Goal: Complete application form: Complete application form

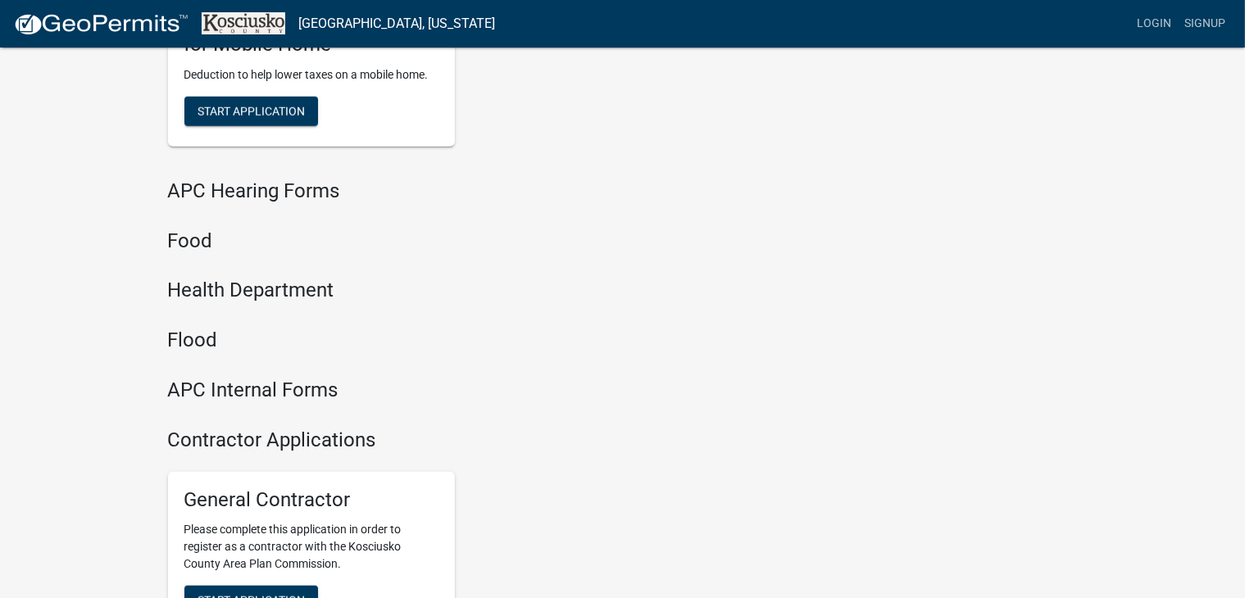
scroll to position [1877, 0]
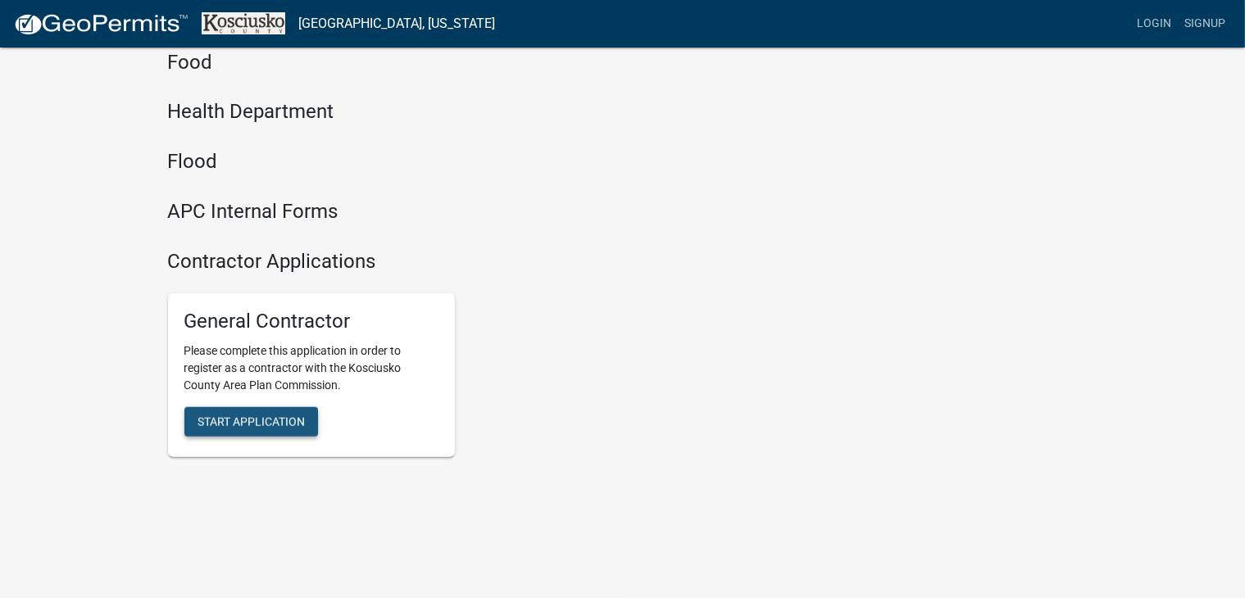
click at [265, 417] on span "Start Application" at bounding box center [250, 421] width 107 height 13
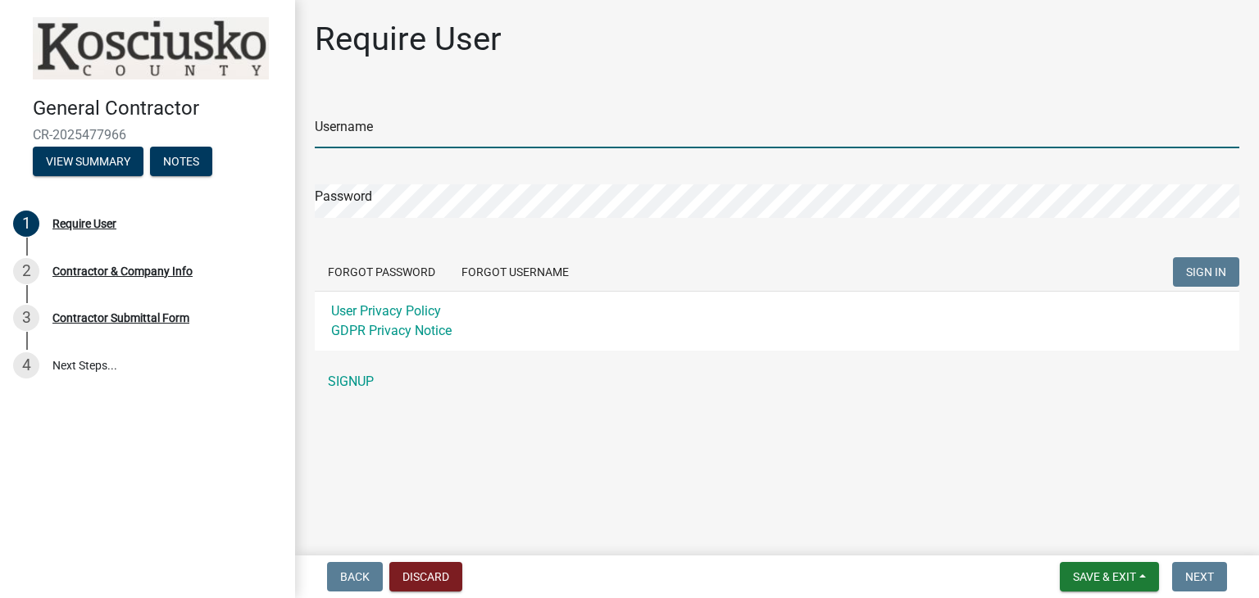
type input "jacobfouts76"
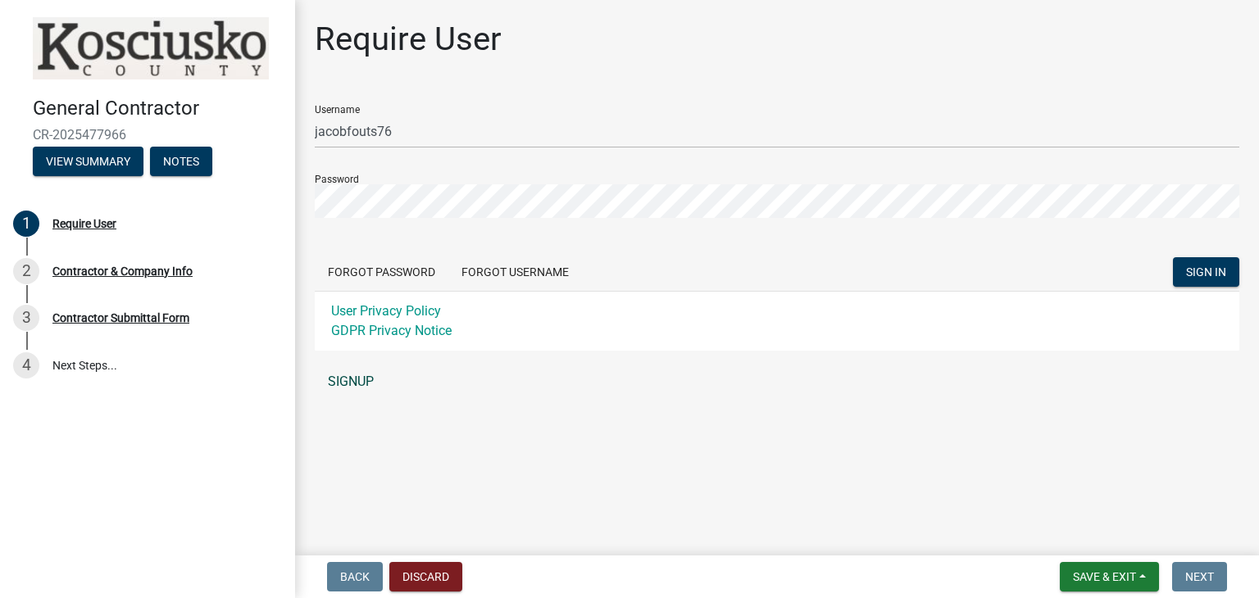
click at [1166, 370] on link "SIGNUP" at bounding box center [777, 381] width 924 height 33
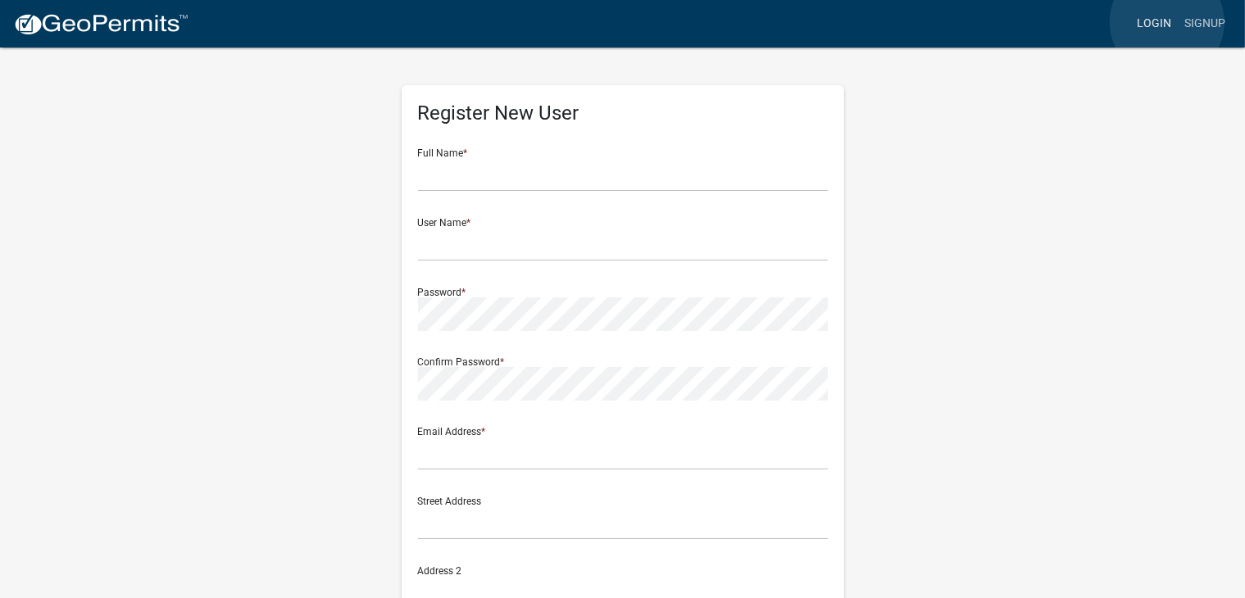
click at [1167, 22] on link "Login" at bounding box center [1154, 23] width 48 height 31
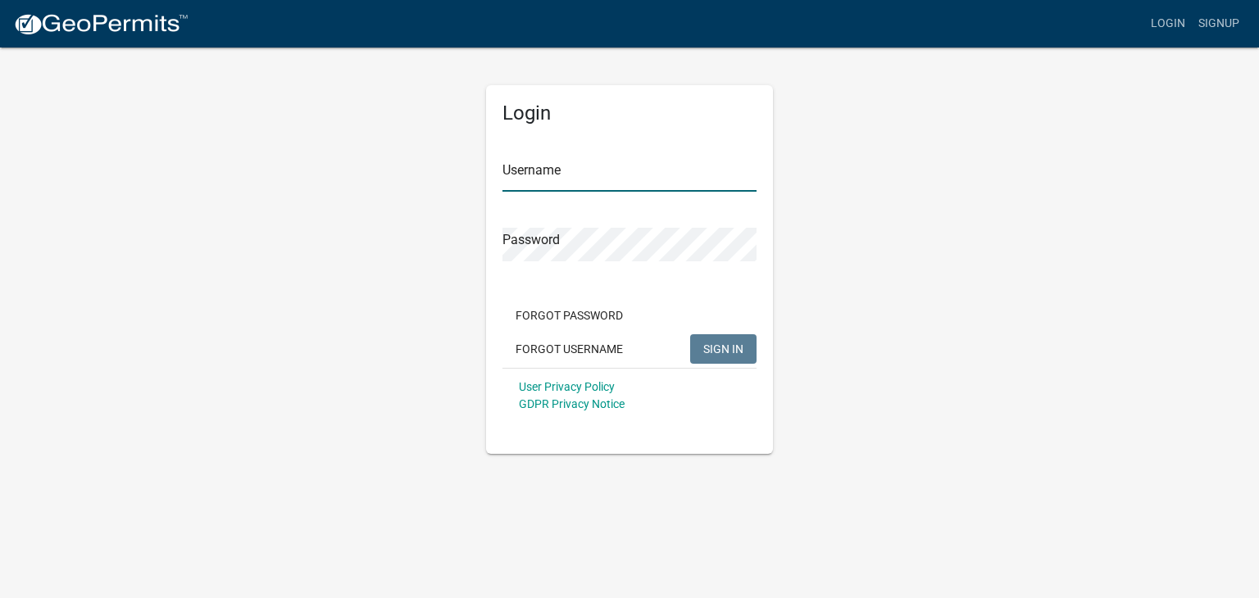
type input "jacobfouts76"
click at [746, 348] on button "SIGN IN" at bounding box center [723, 348] width 66 height 29
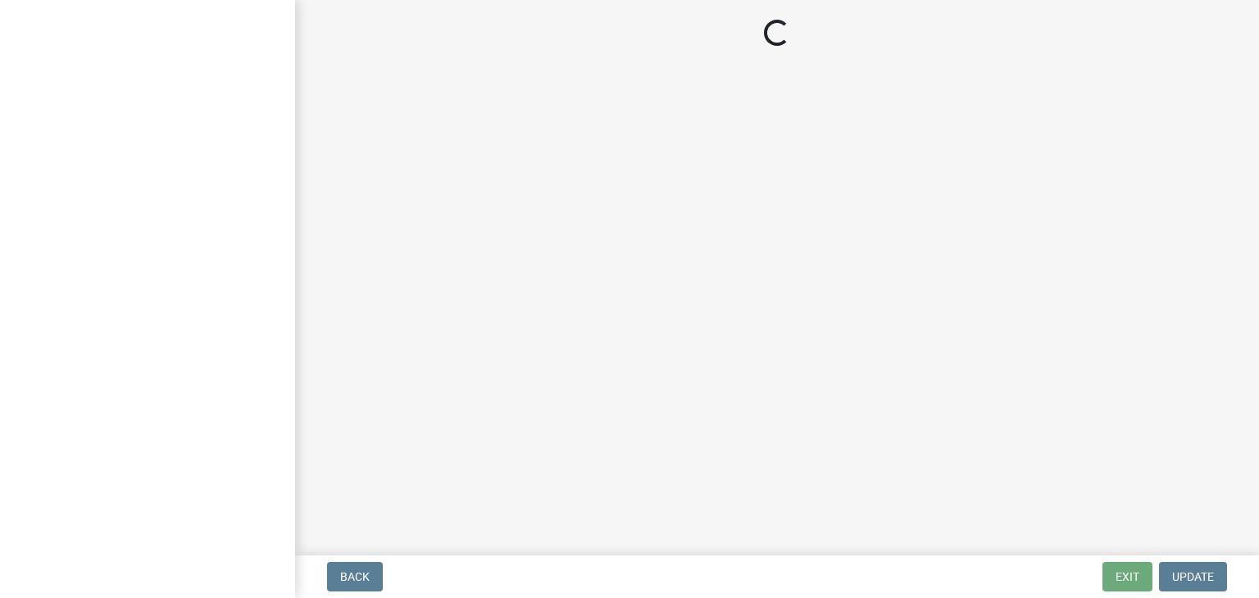
select select "IN"
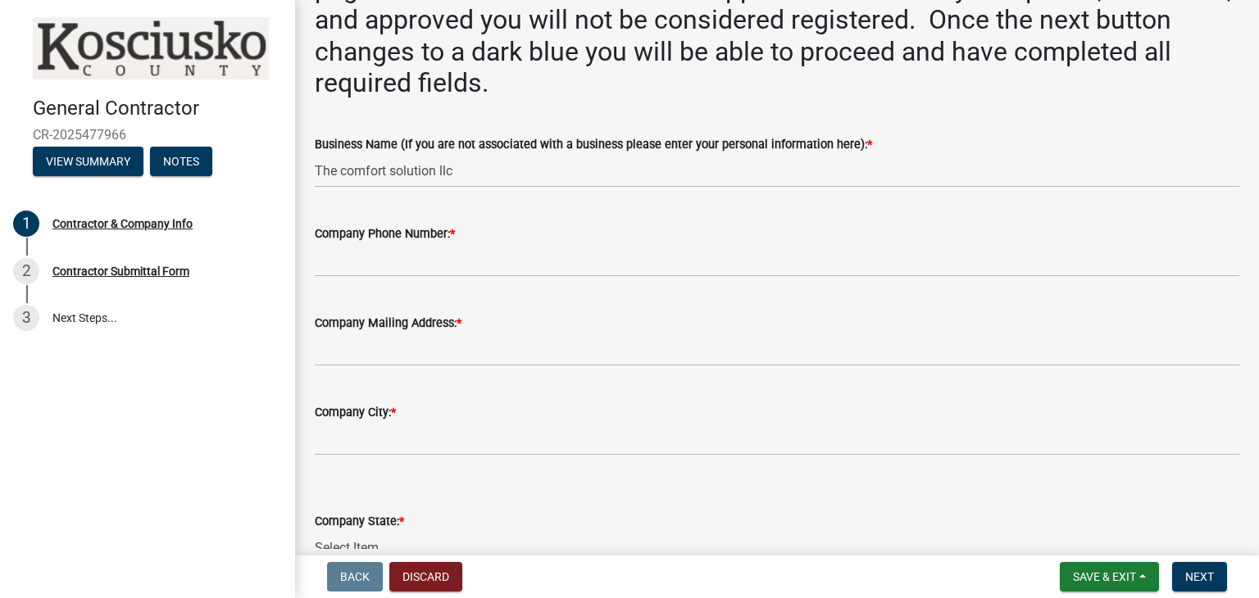
scroll to position [184, 0]
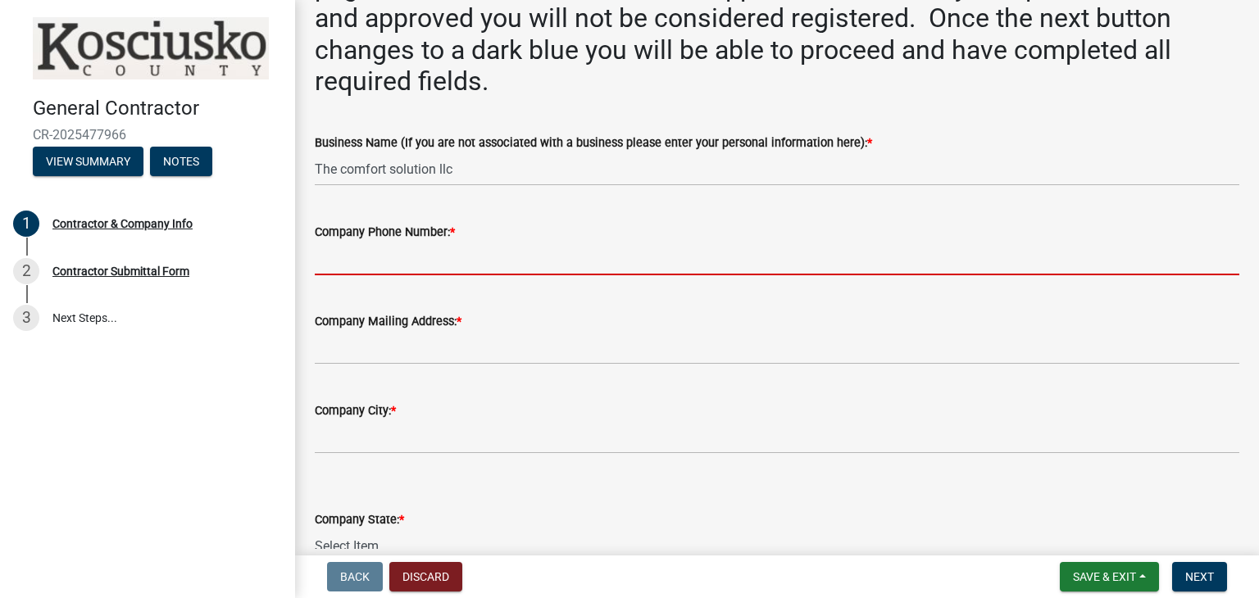
click at [423, 245] on input "Company Phone Number: *" at bounding box center [777, 259] width 924 height 34
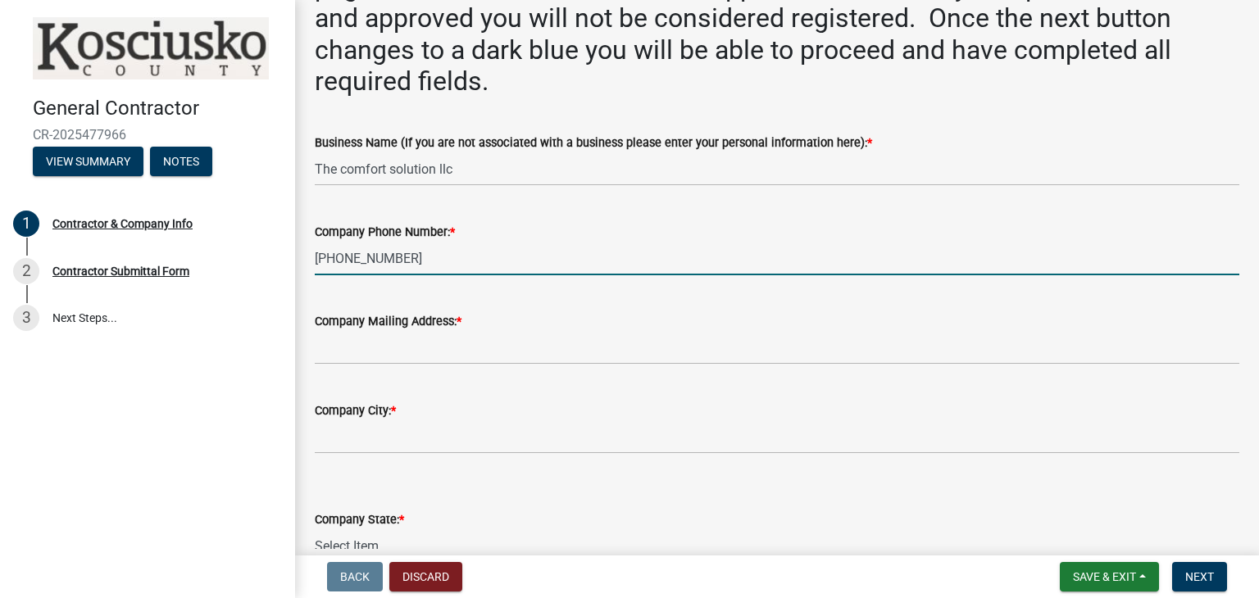
type input "260-330-0439"
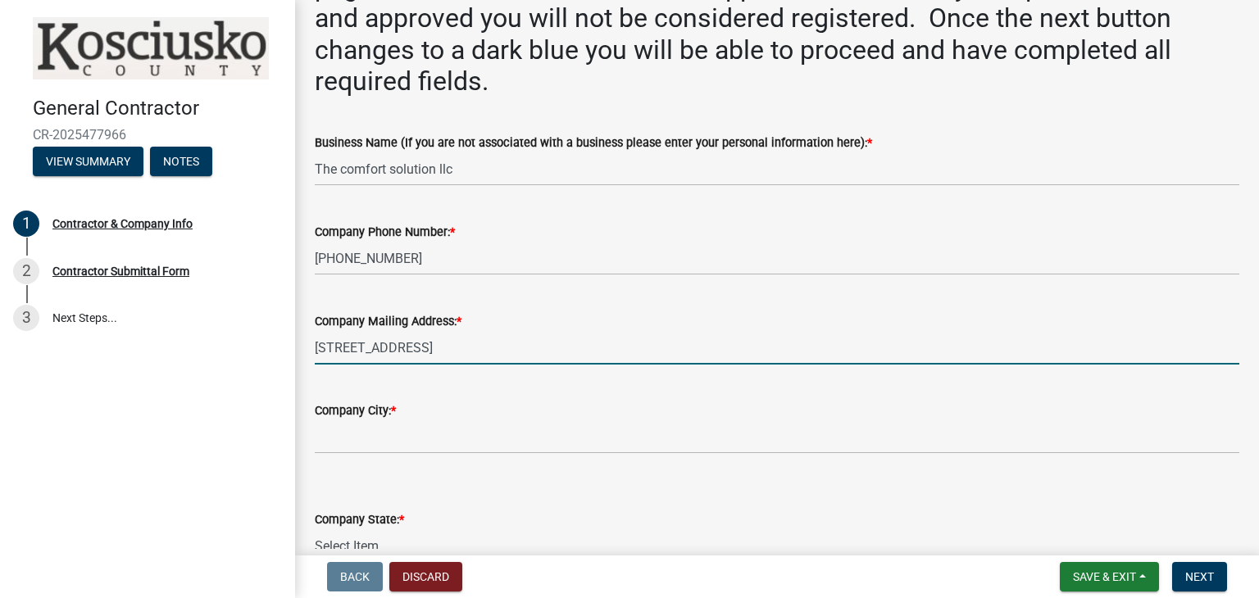
type input "308 e hill st."
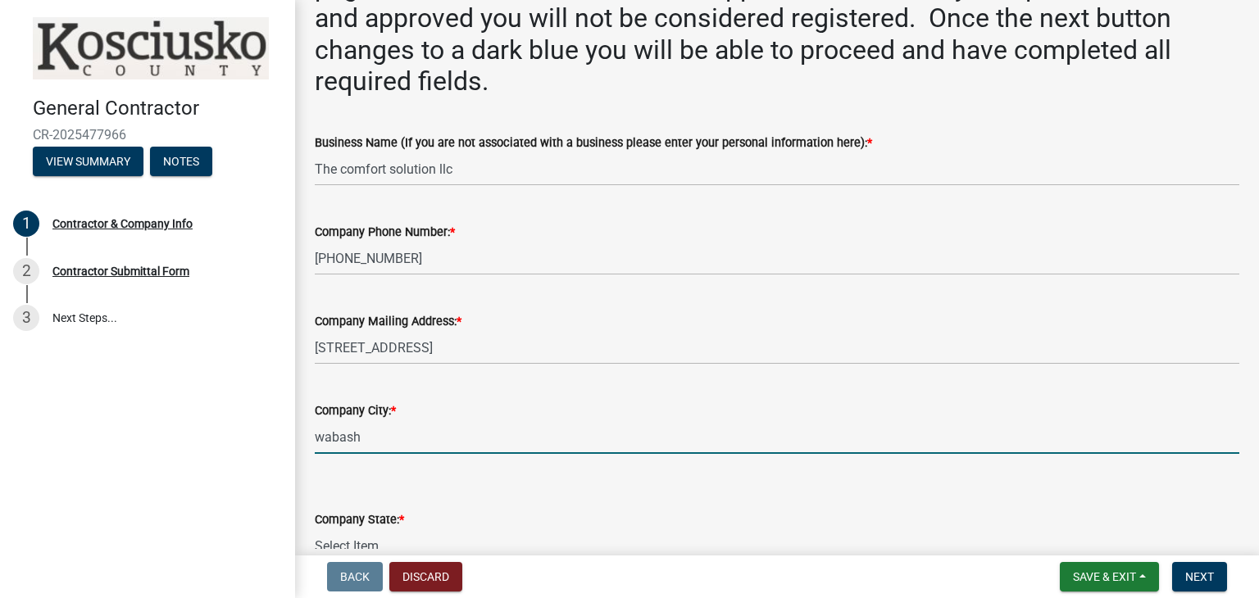
type input "wabash"
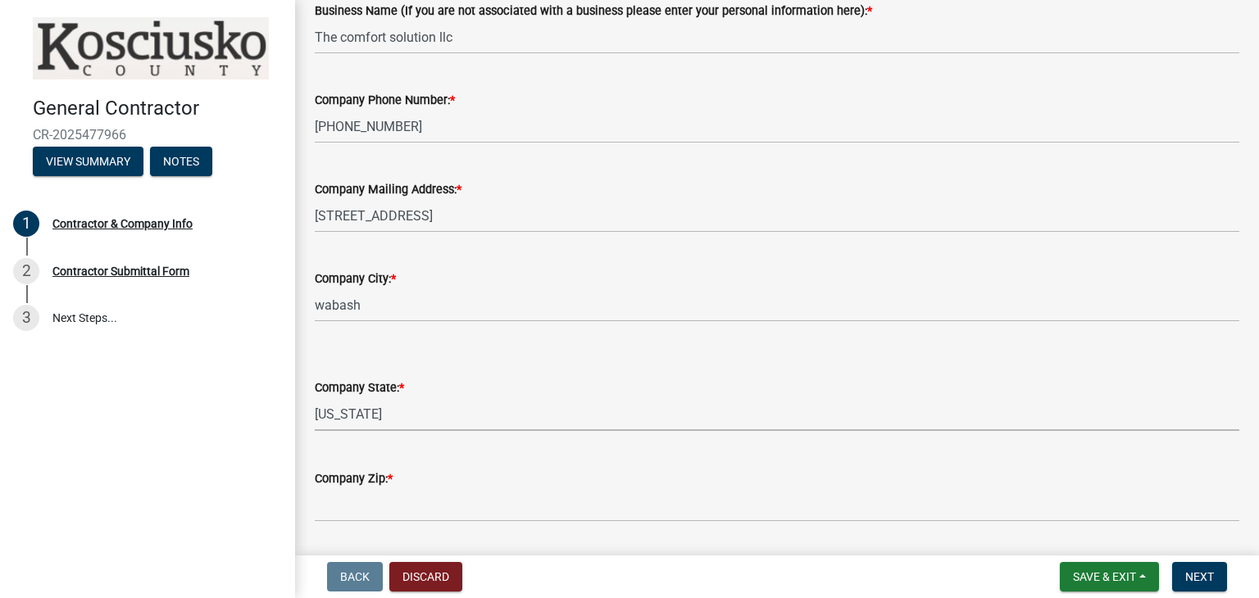
scroll to position [316, 0]
click at [410, 402] on select "Select Item... Alabama Alaska Arizona Arkansas California Colorado Connecticut …" at bounding box center [777, 414] width 924 height 34
select select "IN"
click at [315, 397] on select "Select Item... Alabama Alaska Arizona Arkansas California Colorado Connecticut …" at bounding box center [777, 414] width 924 height 34
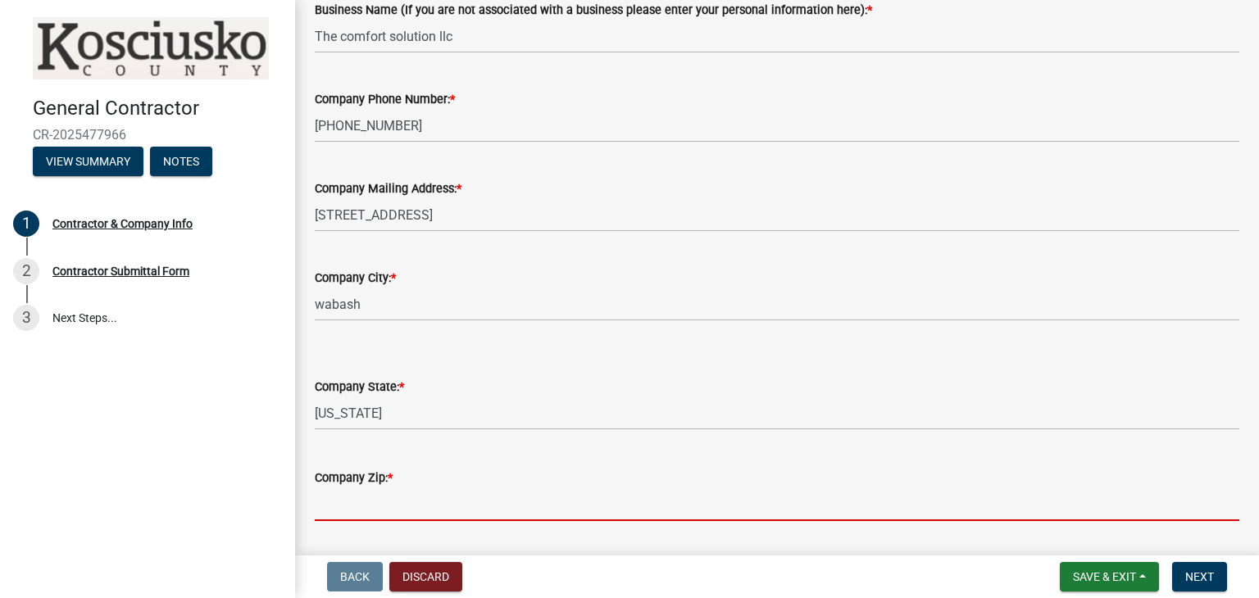
click at [388, 498] on input "Company Zip: *" at bounding box center [777, 505] width 924 height 34
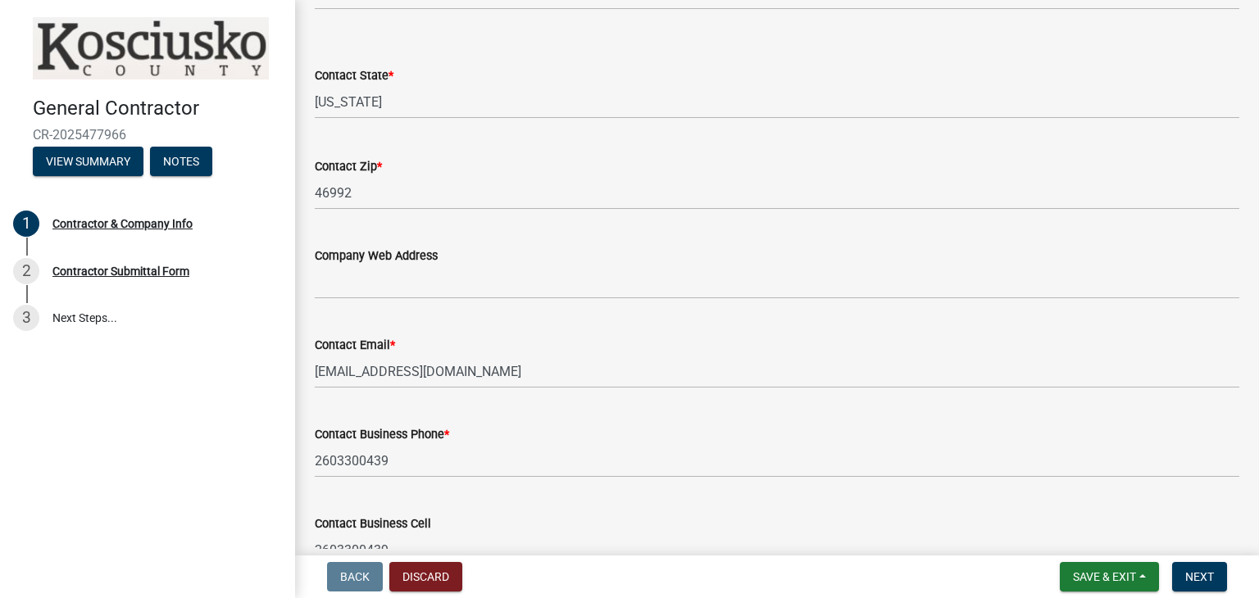
scroll to position [1548, 0]
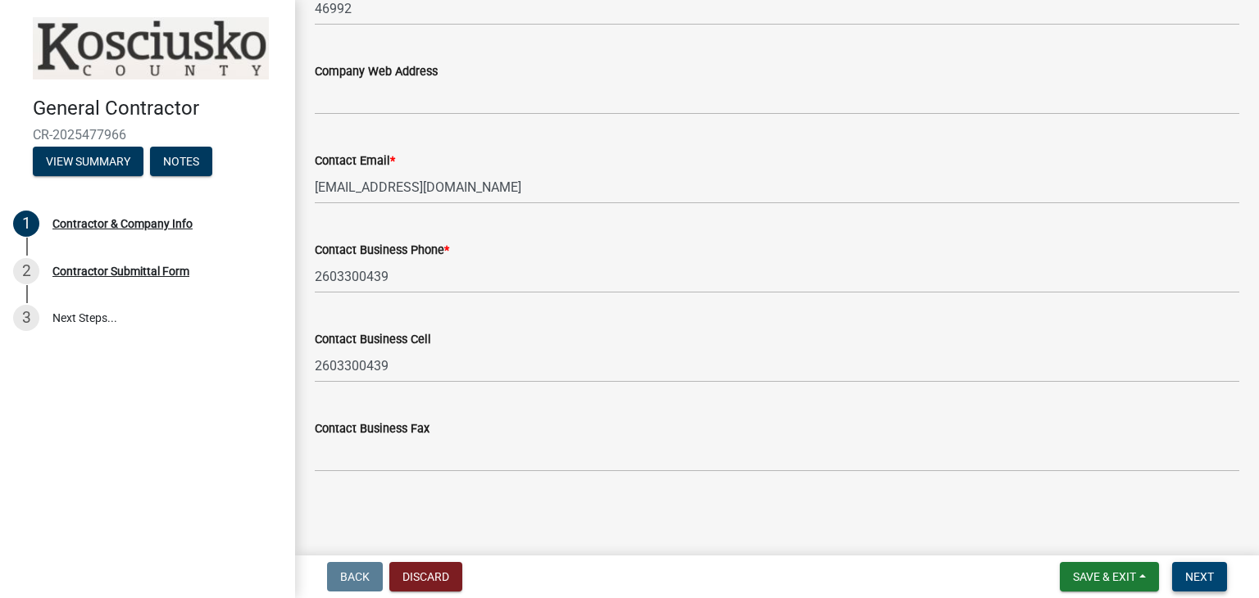
type input "46992"
click at [1203, 578] on span "Next" at bounding box center [1199, 576] width 29 height 13
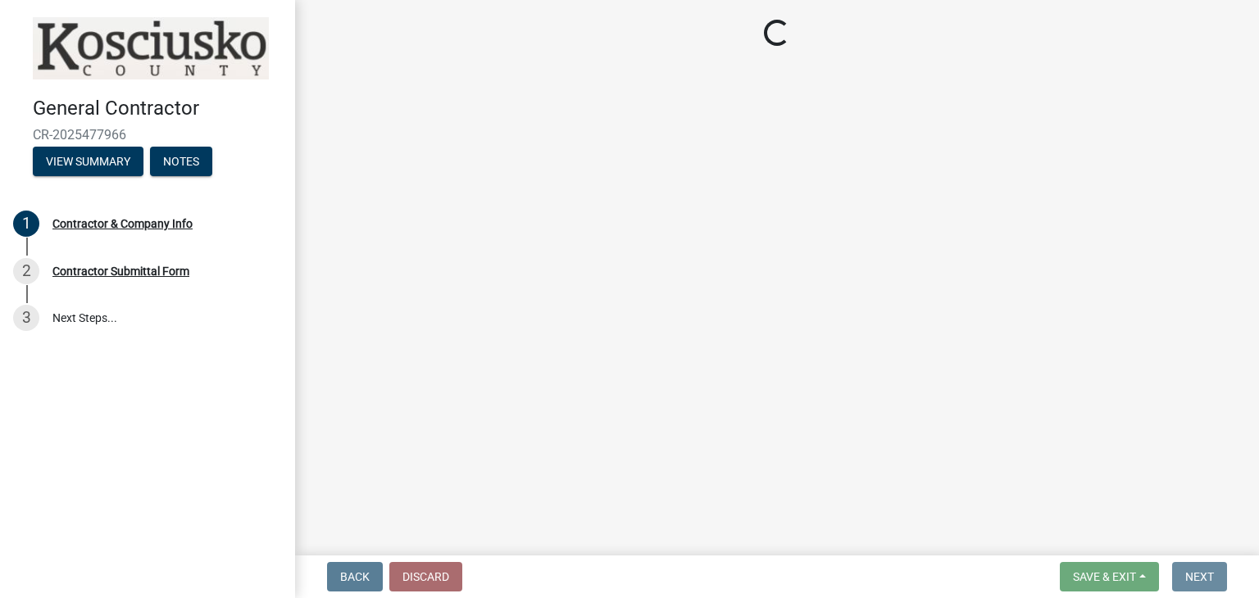
scroll to position [0, 0]
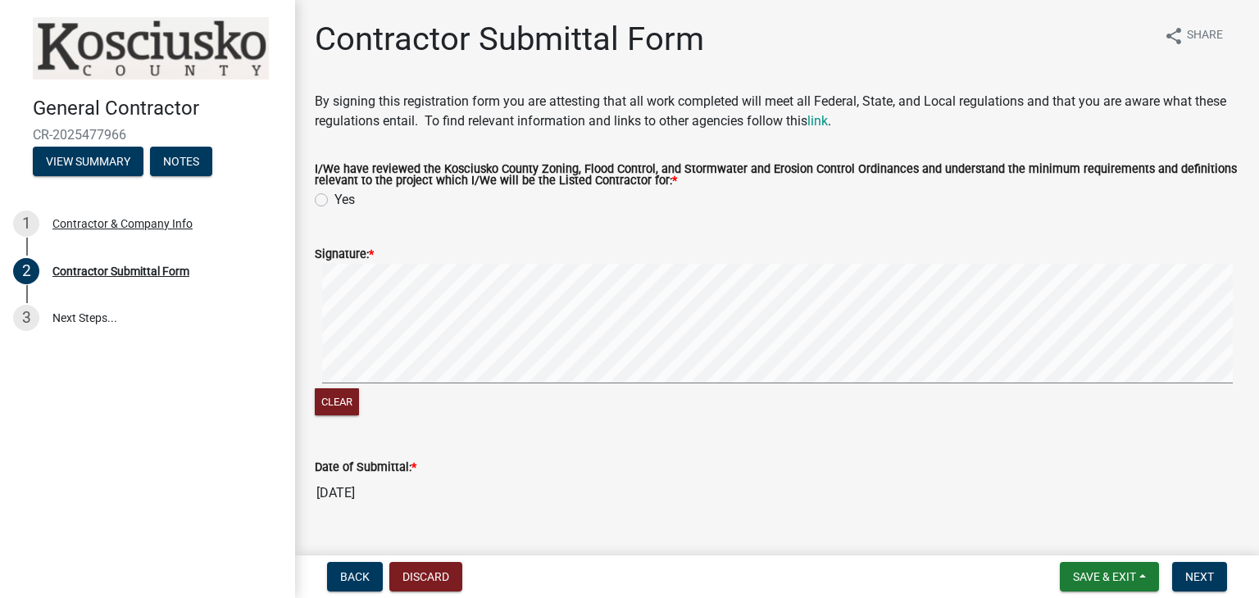
click at [334, 201] on label "Yes" at bounding box center [344, 200] width 20 height 20
click at [334, 201] on input "Yes" at bounding box center [339, 195] width 11 height 11
radio input "true"
click at [597, 244] on div "Signature: *" at bounding box center [777, 254] width 924 height 20
drag, startPoint x: 597, startPoint y: 244, endPoint x: 620, endPoint y: 245, distance: 23.0
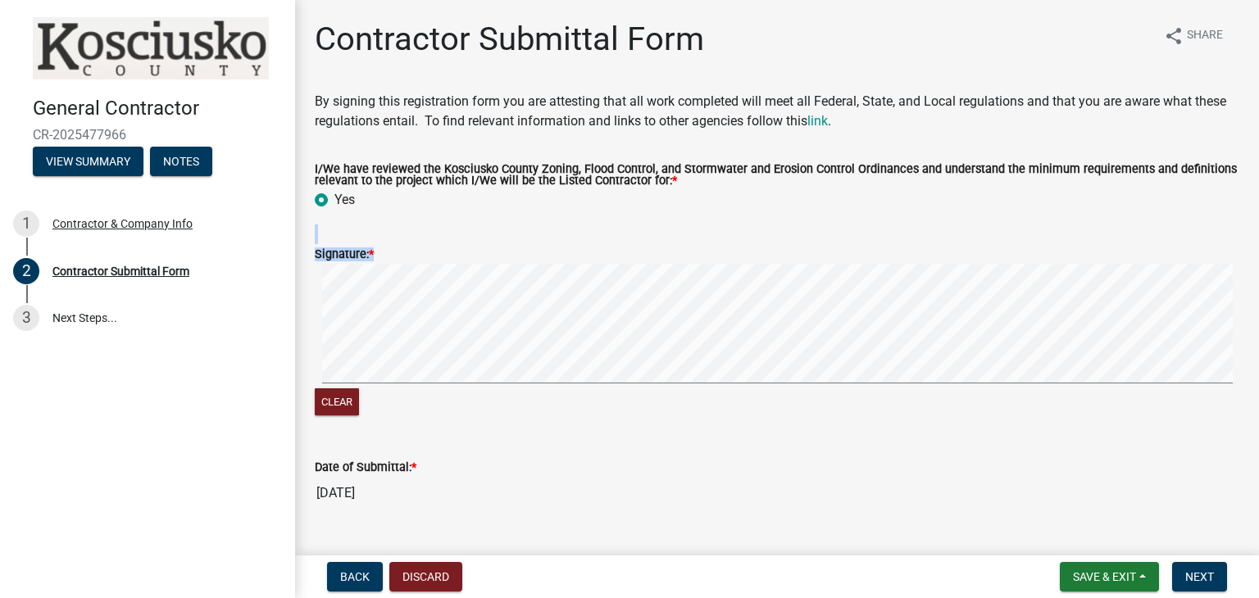
click at [620, 245] on div "Signature: *" at bounding box center [777, 254] width 924 height 20
click at [901, 168] on wm-data-entity-input-list "By signing this registration form you are attesting that all work completed wil…" at bounding box center [777, 307] width 924 height 431
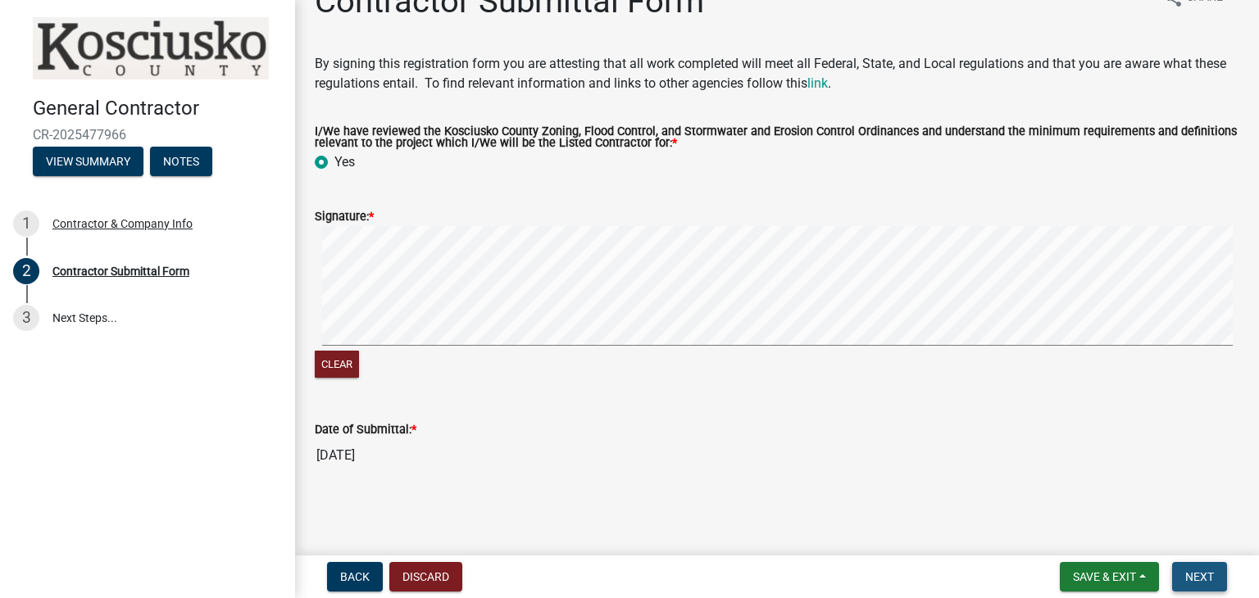
click at [1194, 574] on span "Next" at bounding box center [1199, 576] width 29 height 13
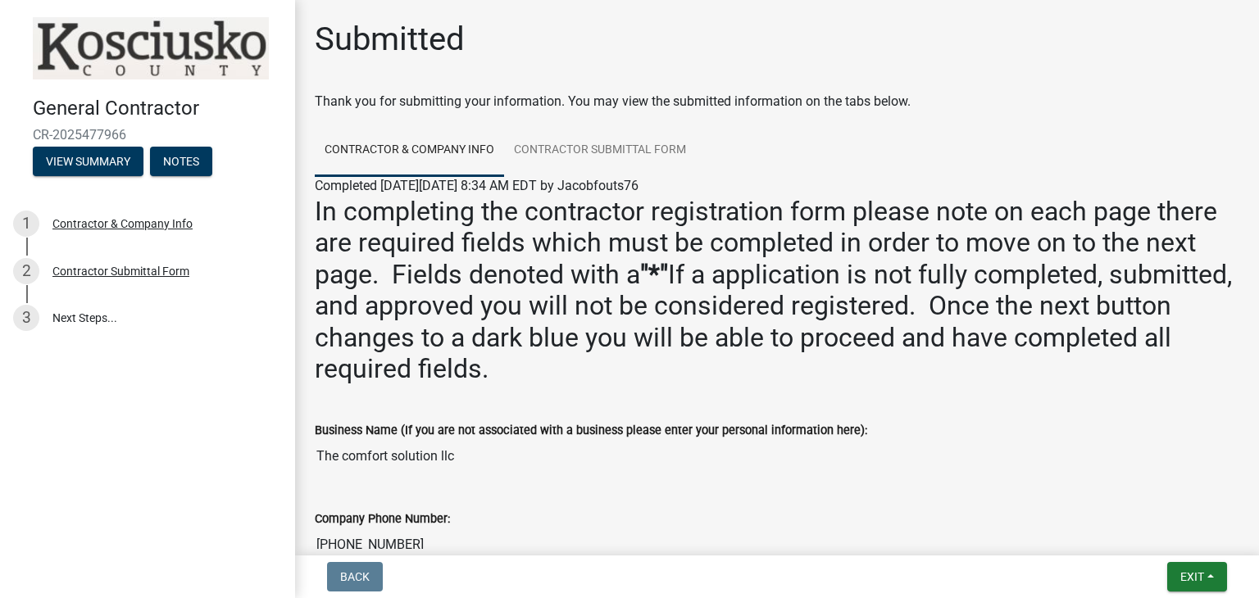
scroll to position [45, 0]
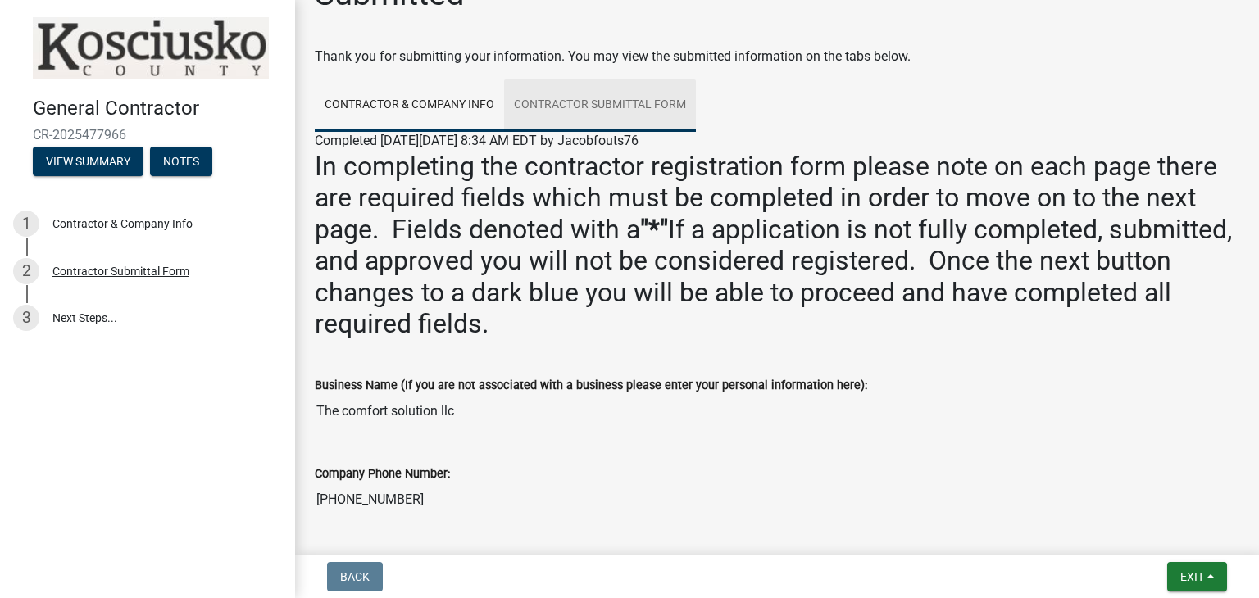
click at [619, 112] on link "Contractor Submittal Form" at bounding box center [600, 105] width 192 height 52
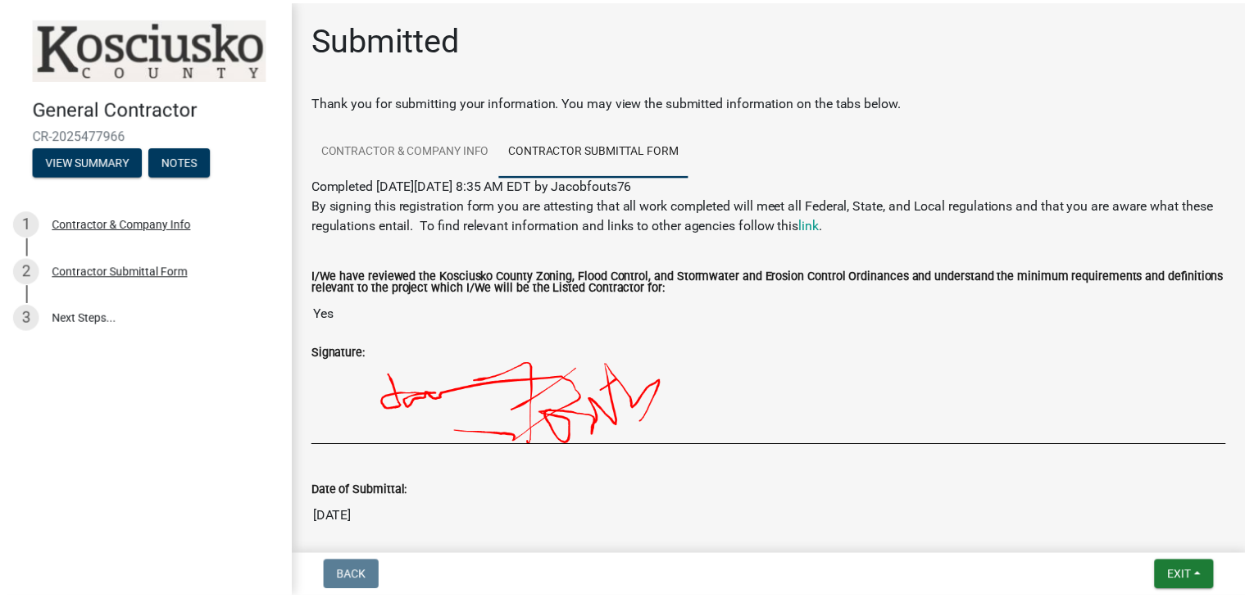
scroll to position [82, 0]
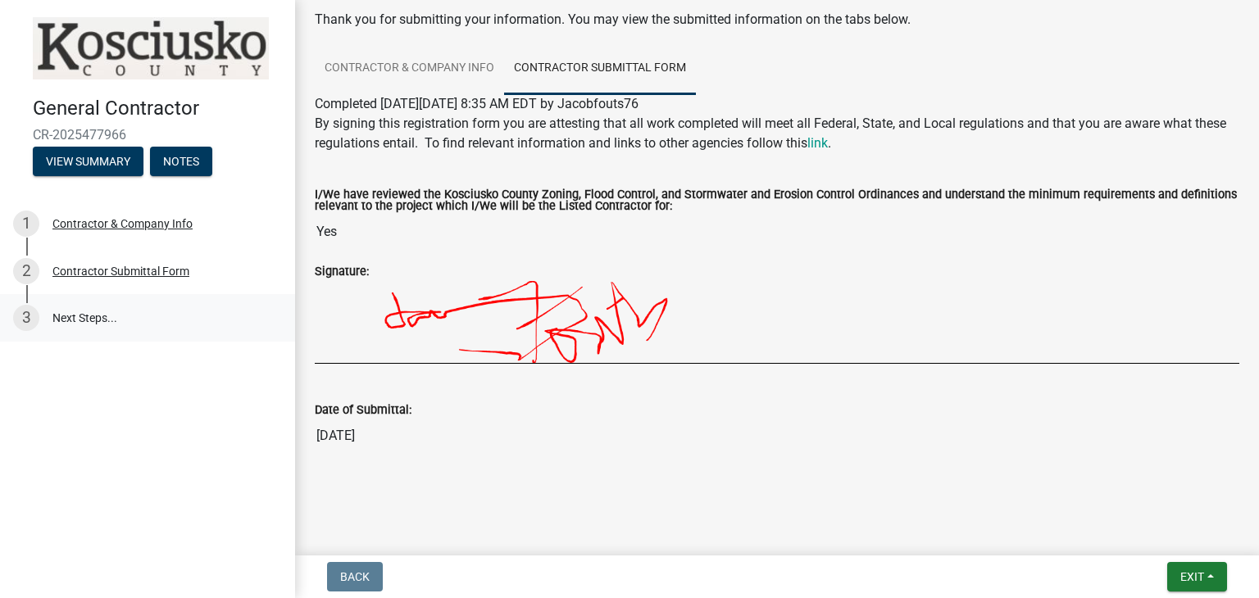
click at [99, 308] on link "3 Next Steps..." at bounding box center [147, 318] width 295 height 48
click at [1192, 574] on span "Exit" at bounding box center [1192, 576] width 24 height 13
click at [1170, 523] on button "Save & Exit" at bounding box center [1161, 534] width 131 height 39
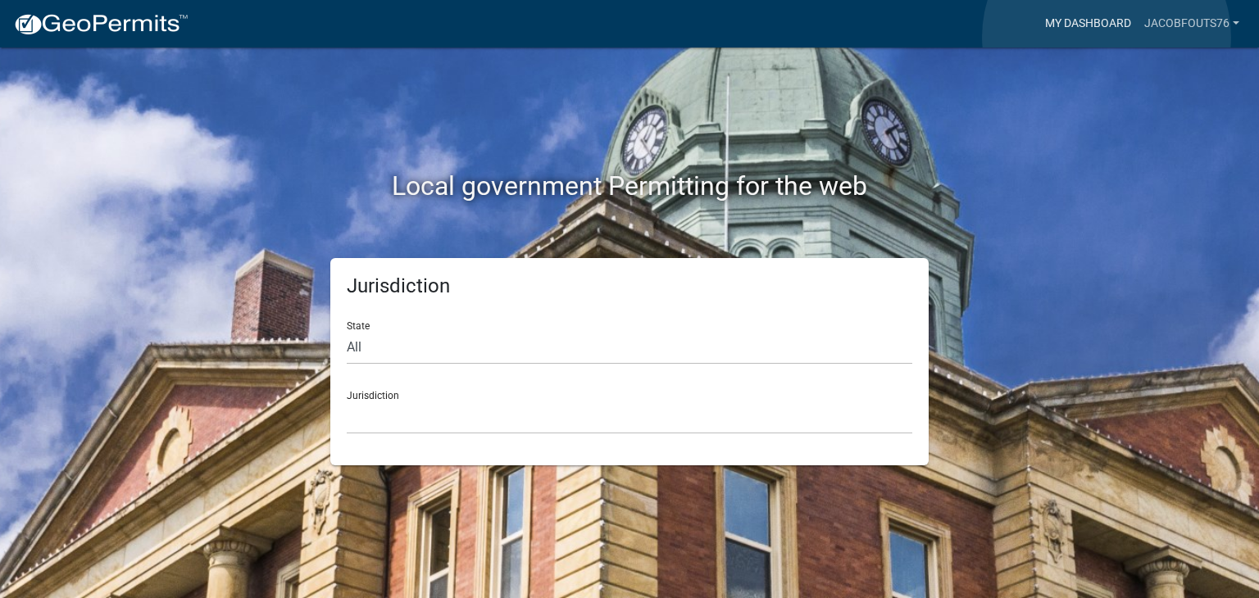
click at [1106, 37] on link "My Dashboard" at bounding box center [1087, 23] width 99 height 31
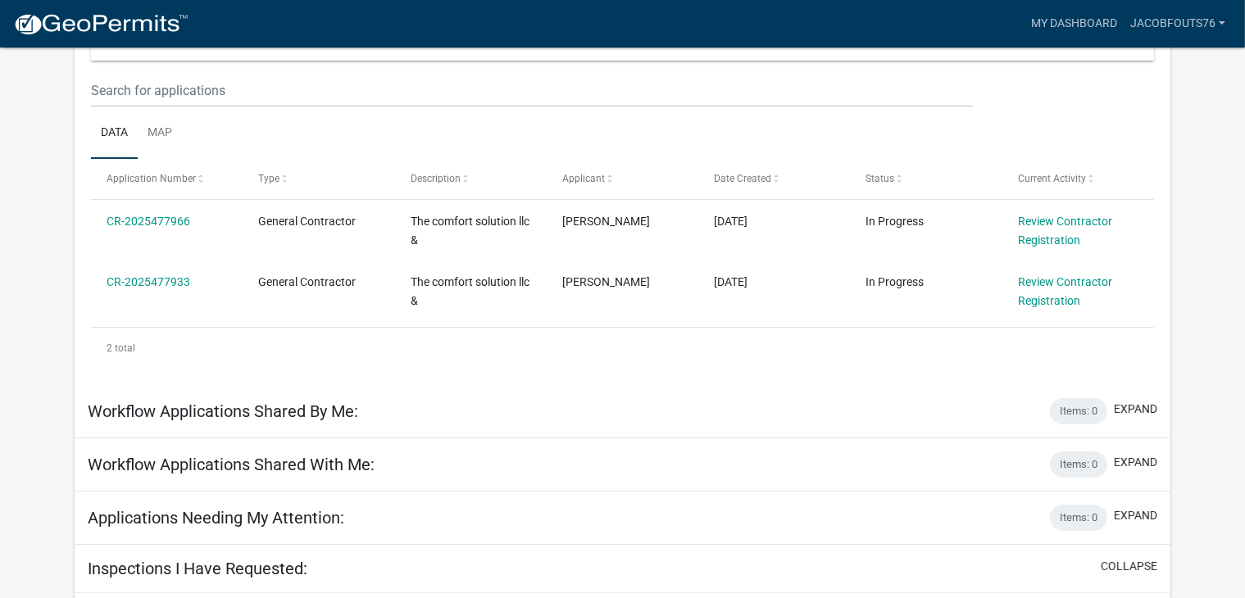
scroll to position [209, 0]
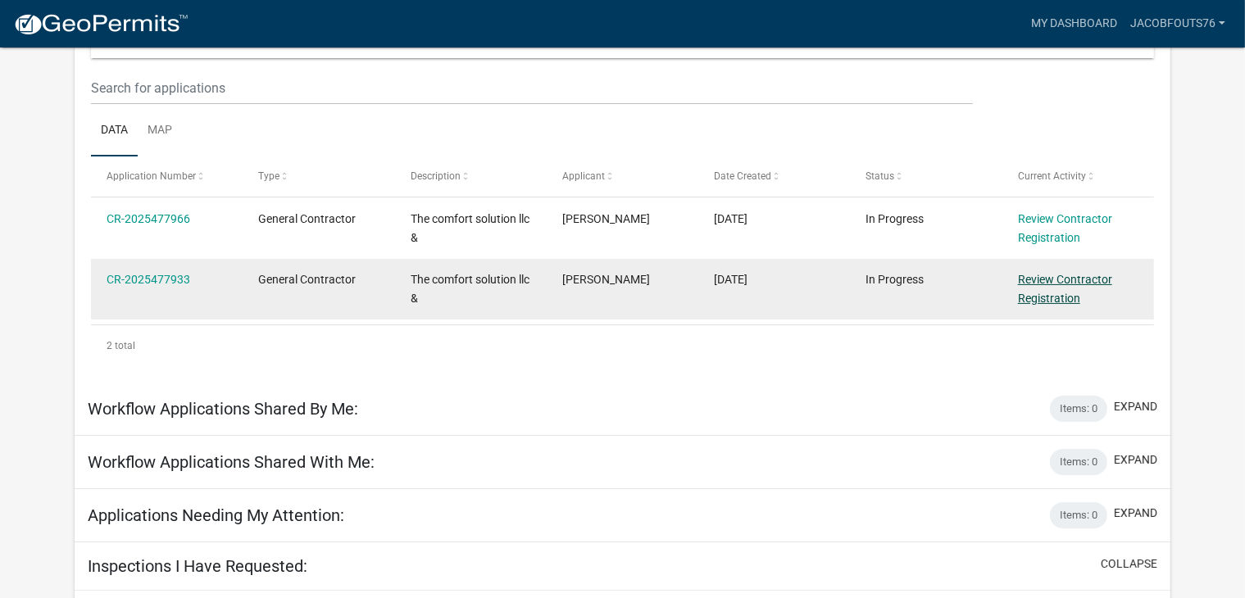
click at [1048, 292] on link "Review Contractor Registration" at bounding box center [1065, 289] width 94 height 32
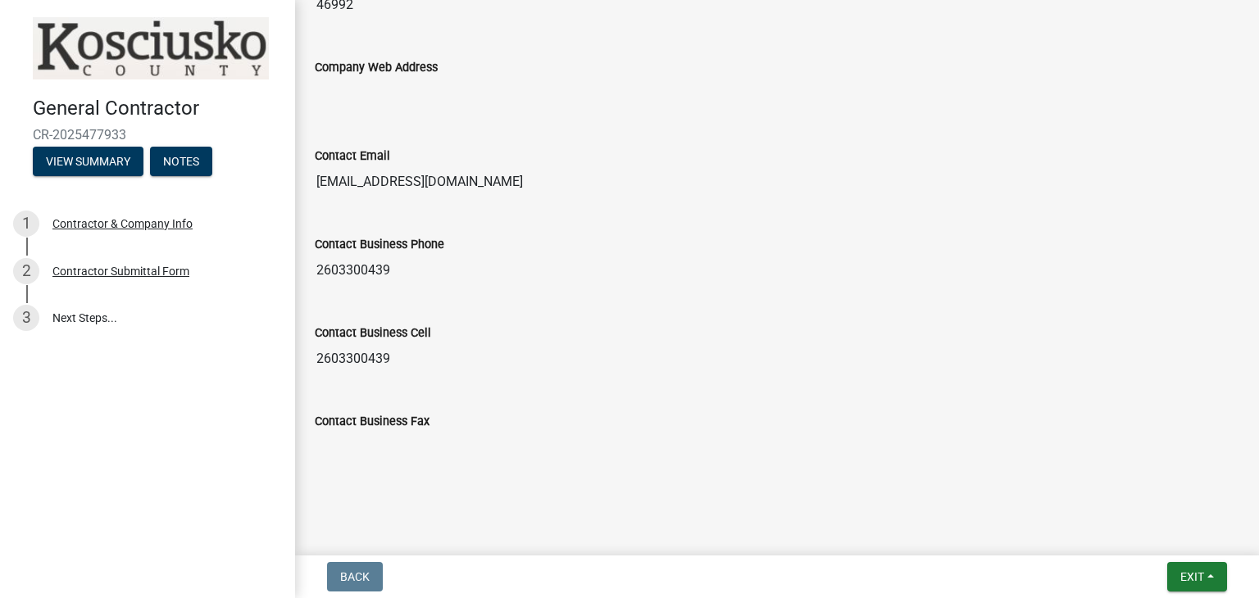
scroll to position [1608, 0]
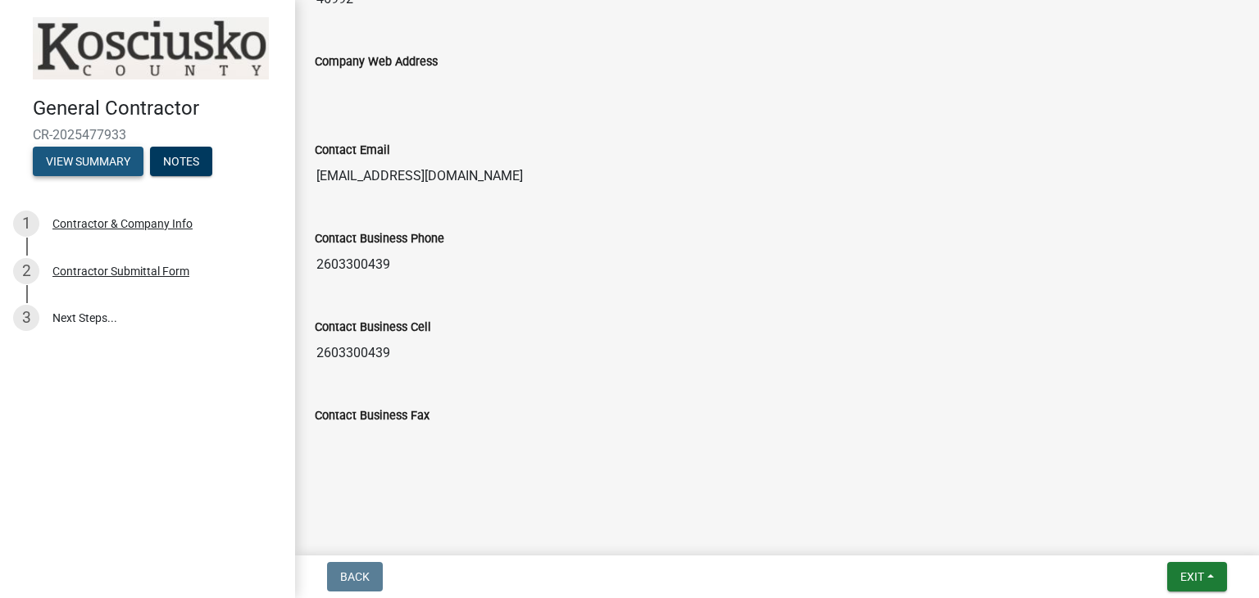
click at [93, 165] on button "View Summary" at bounding box center [88, 161] width 111 height 29
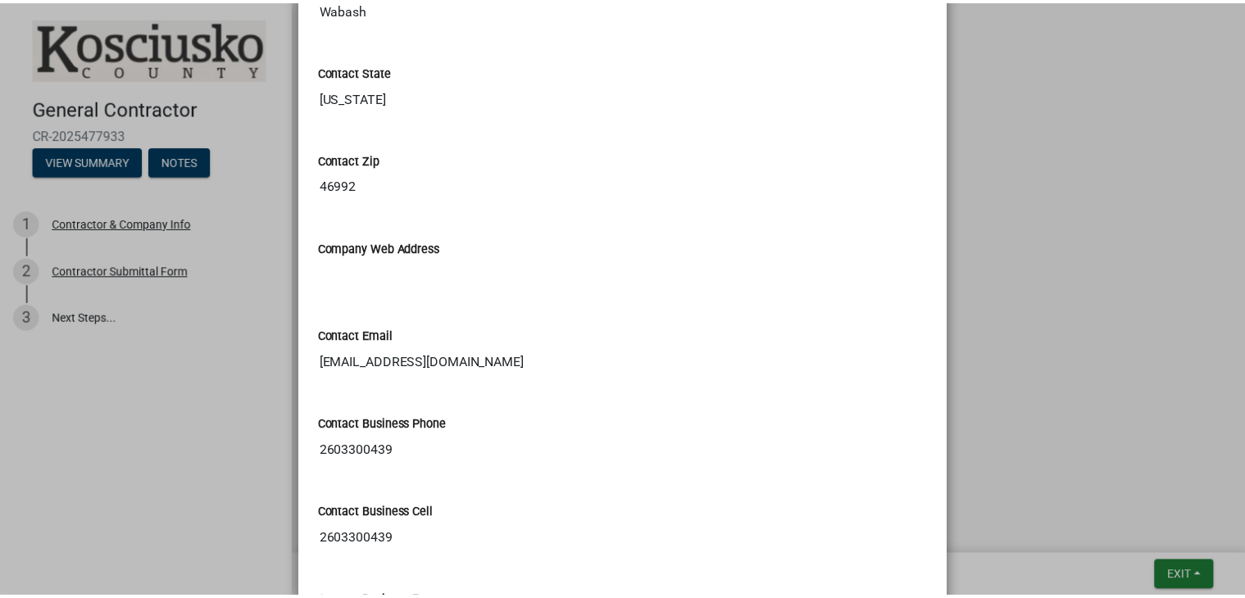
scroll to position [1645, 0]
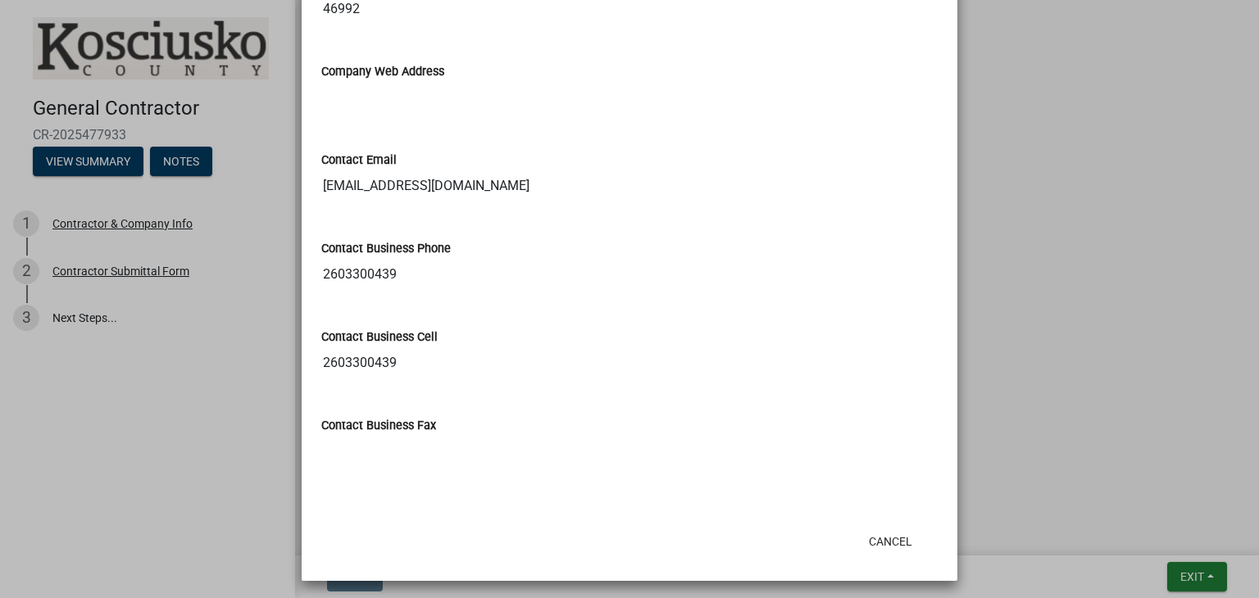
click at [122, 204] on ngb-modal-window "Summary × Printer Friendly Contractor & Company Info Contractor Submittal Form …" at bounding box center [629, 299] width 1259 height 598
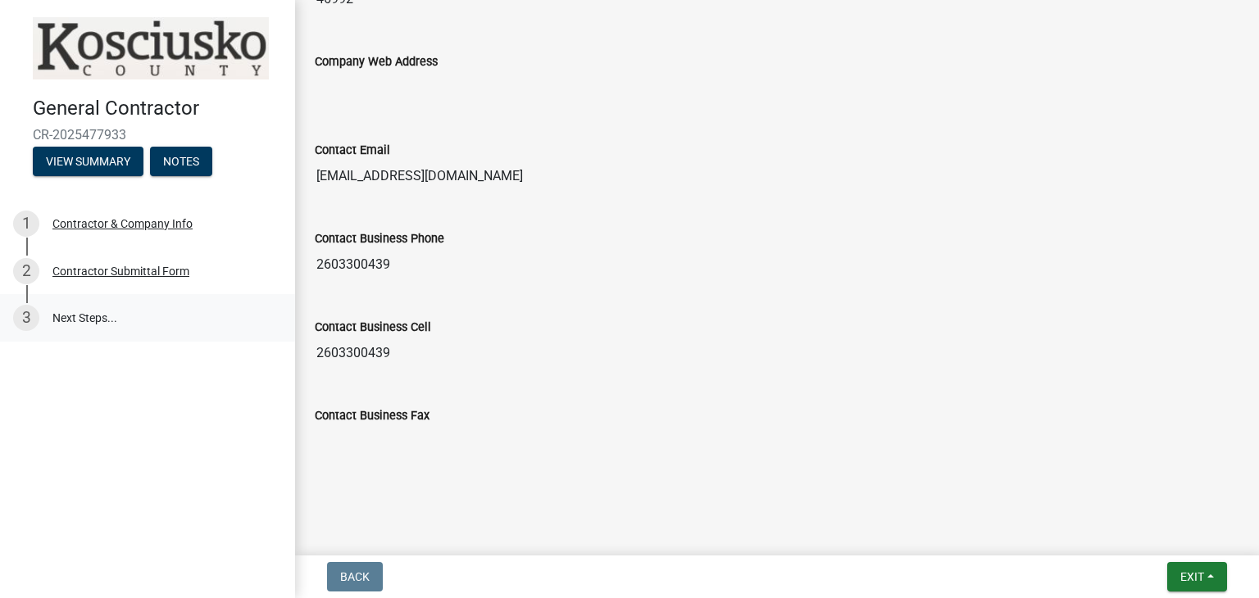
click at [98, 309] on link "3 Next Steps..." at bounding box center [147, 318] width 295 height 48
click at [176, 166] on button "Notes" at bounding box center [181, 161] width 62 height 29
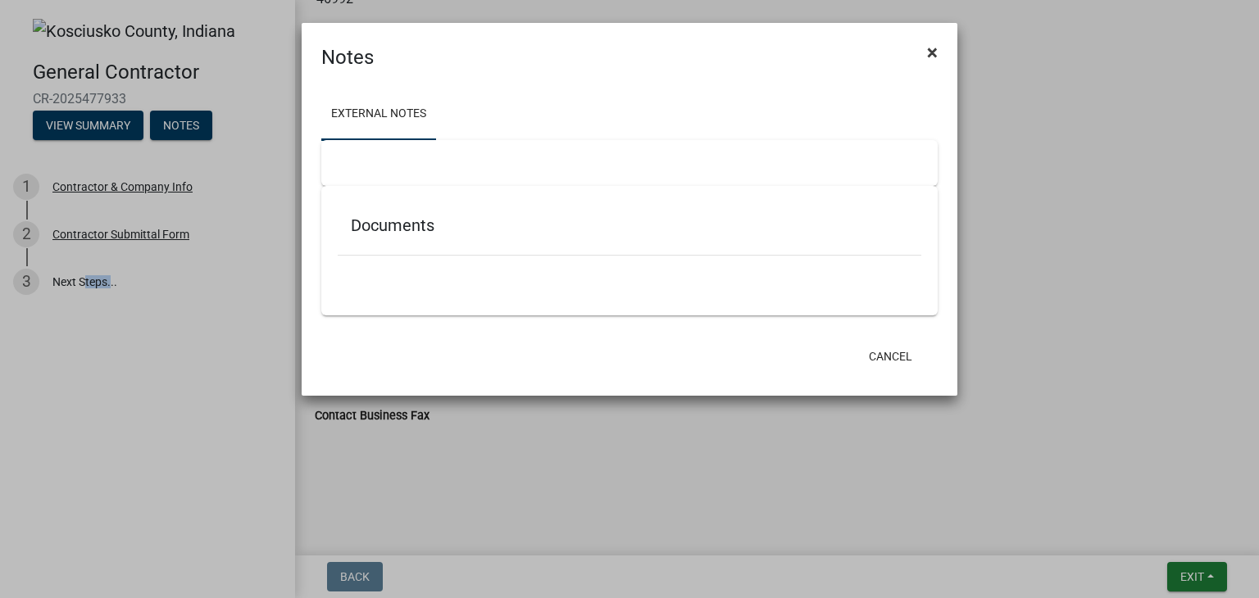
click at [929, 51] on span "×" at bounding box center [932, 52] width 11 height 23
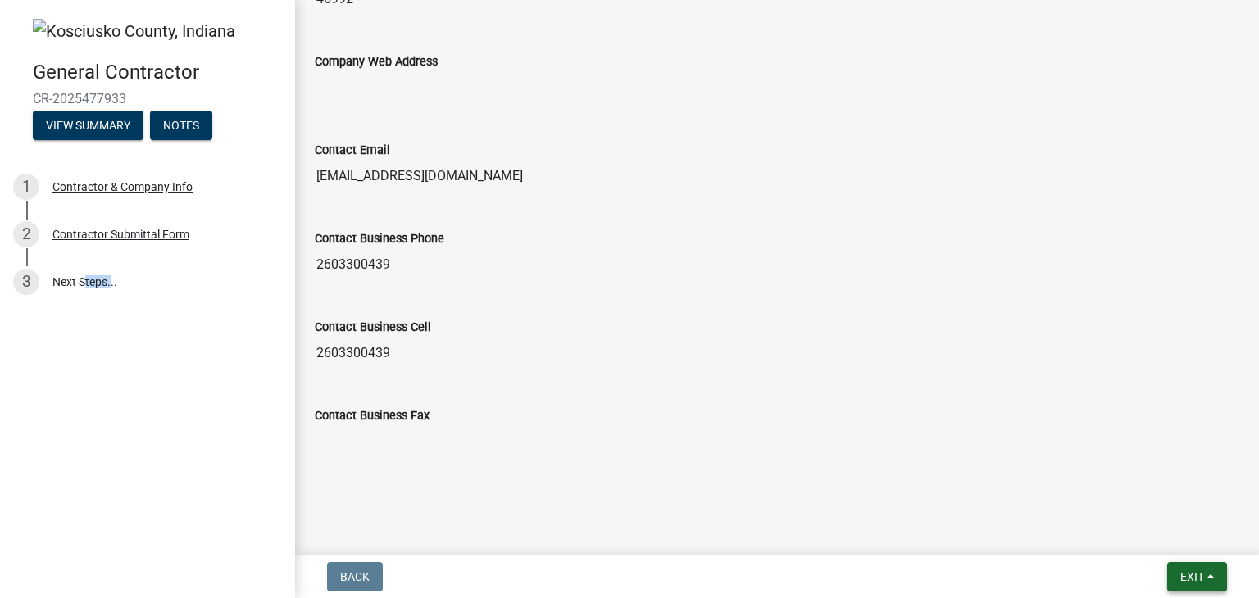
click at [1215, 583] on button "Exit" at bounding box center [1197, 576] width 60 height 29
click at [1164, 542] on button "Save & Exit" at bounding box center [1161, 534] width 131 height 39
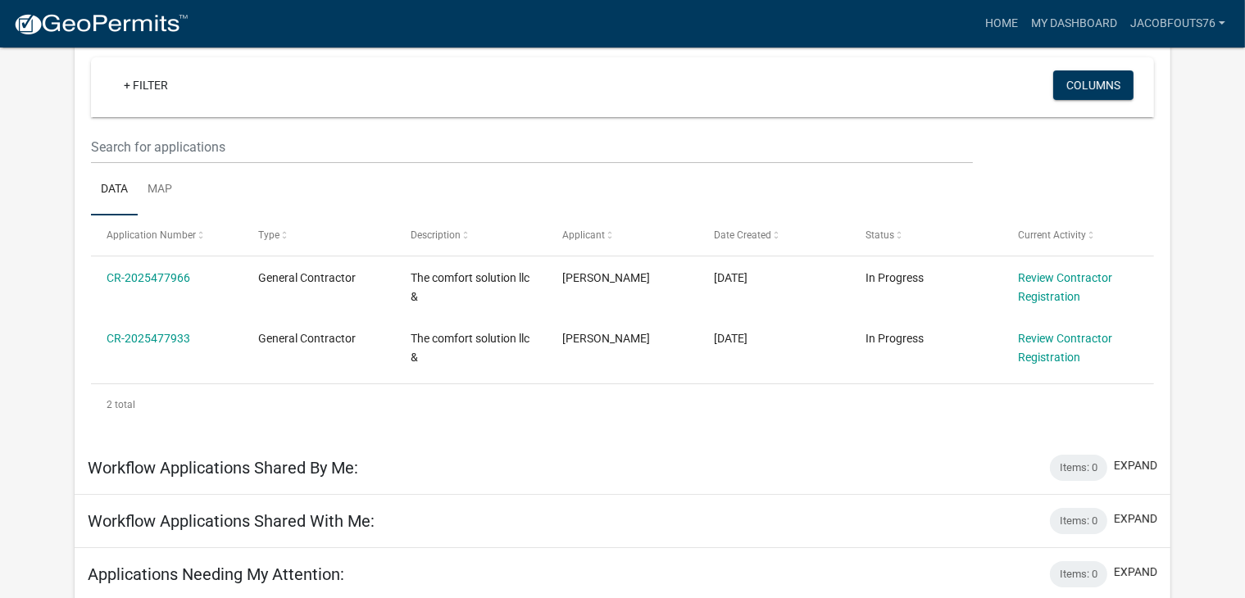
scroll to position [136, 0]
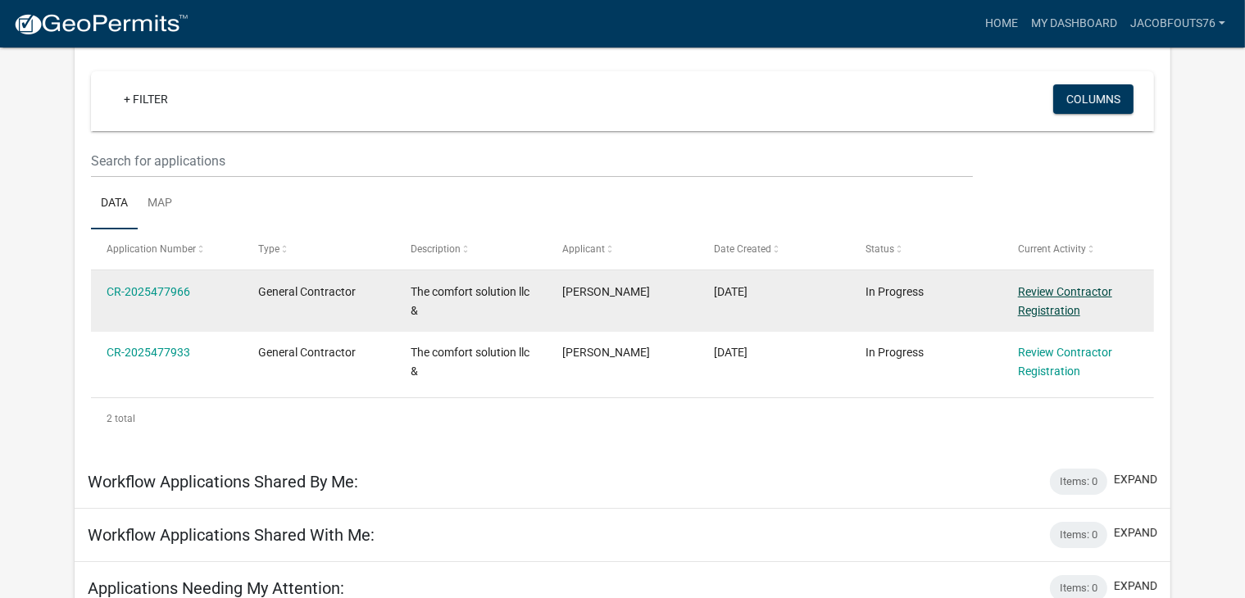
click at [1046, 296] on link "Review Contractor Registration" at bounding box center [1065, 301] width 94 height 32
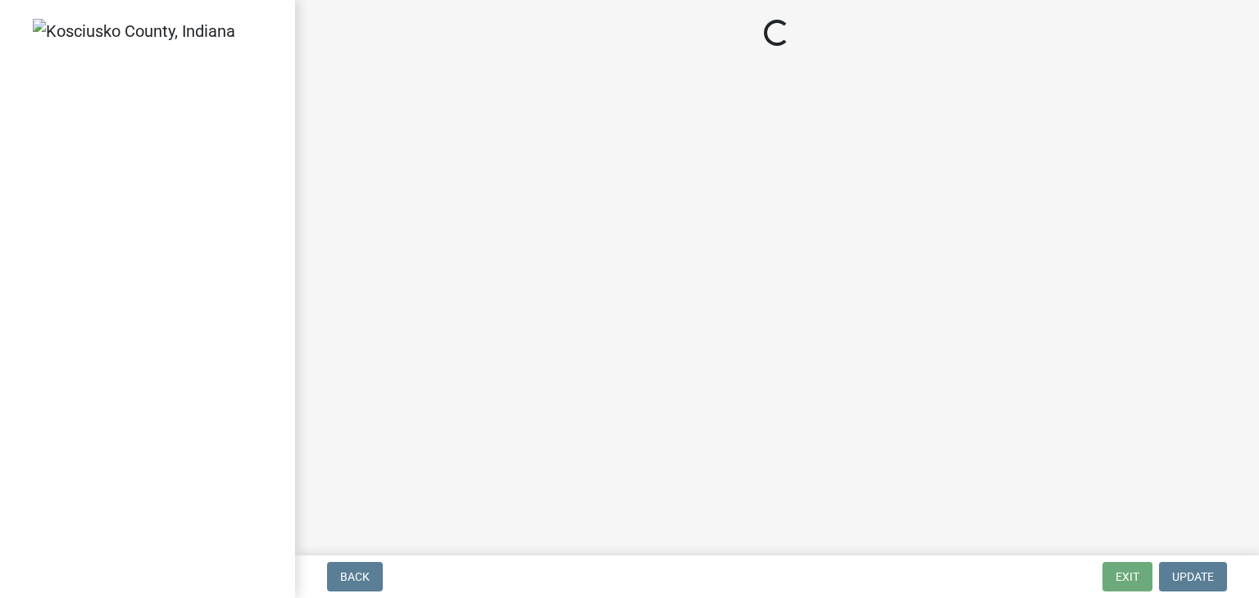
click at [1046, 296] on main "Loading..." at bounding box center [777, 274] width 964 height 549
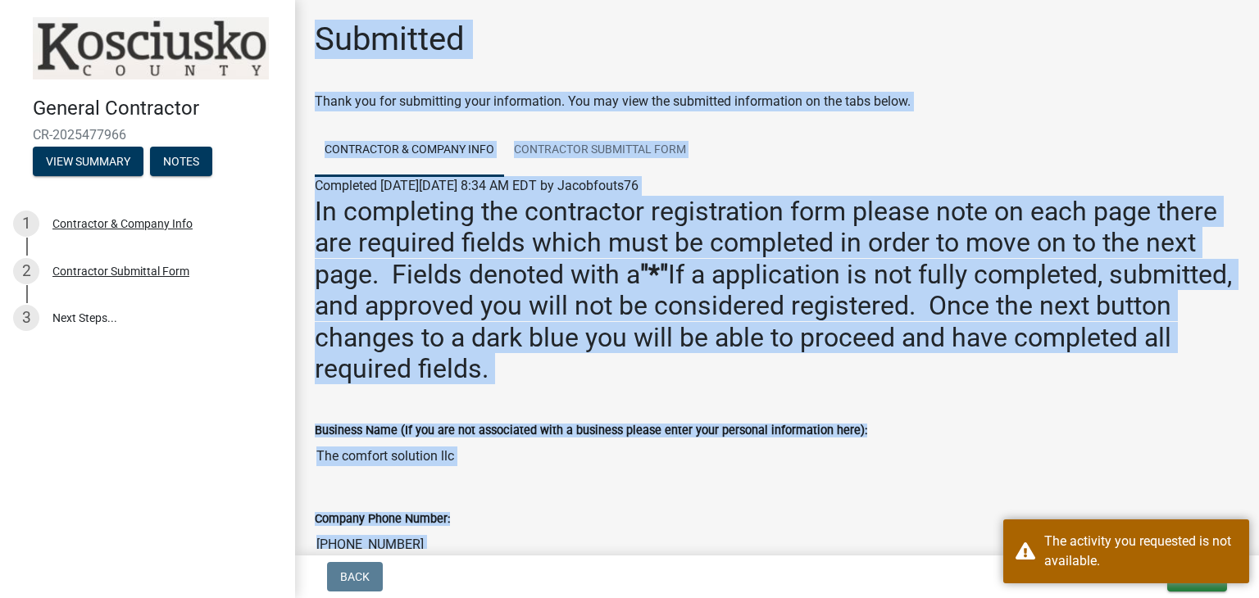
click at [942, 397] on div "Business Name (If you are not associated with a business please enter your pers…" at bounding box center [777, 434] width 924 height 75
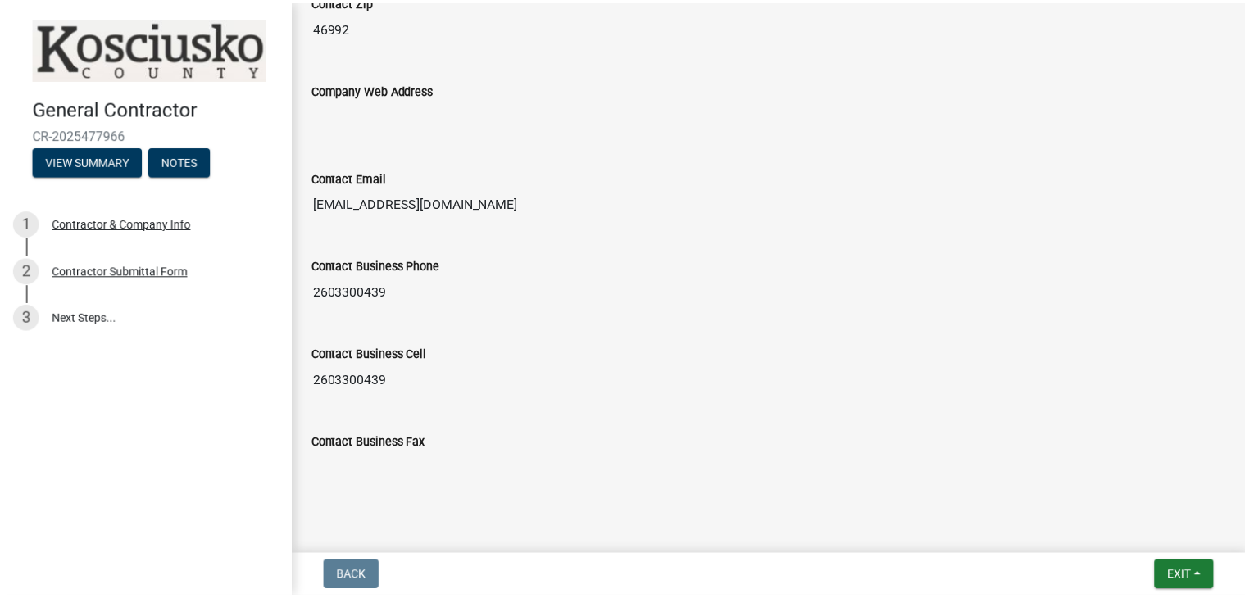
scroll to position [1608, 0]
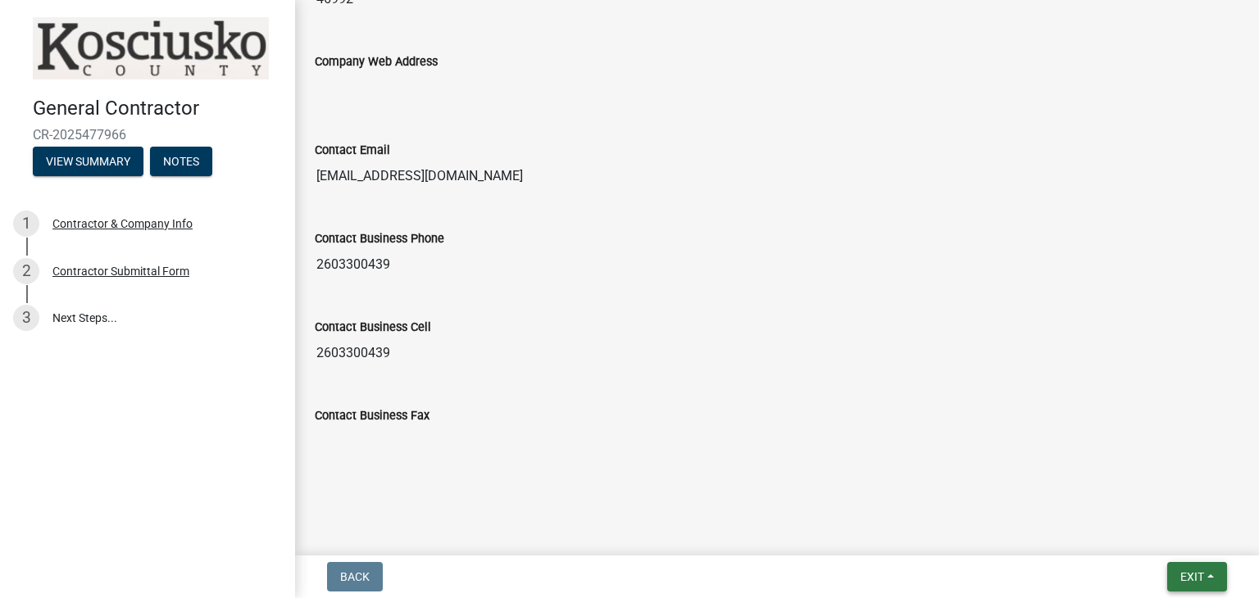
click at [1214, 586] on button "Exit" at bounding box center [1197, 576] width 60 height 29
click at [1159, 539] on button "Save & Exit" at bounding box center [1161, 534] width 131 height 39
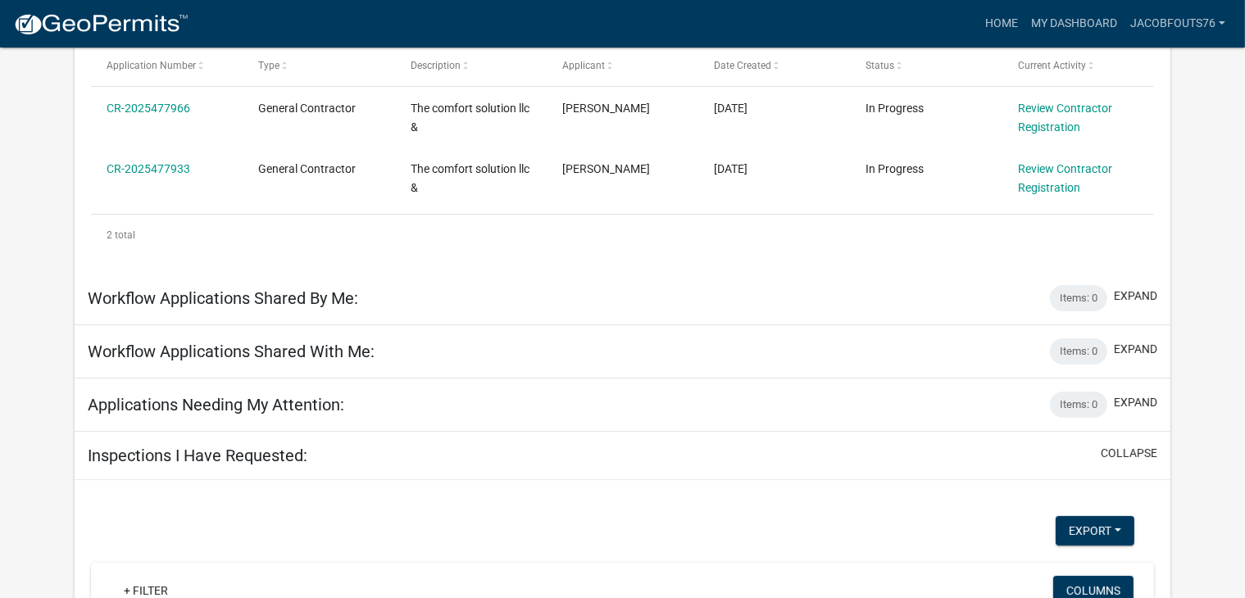
scroll to position [292, 0]
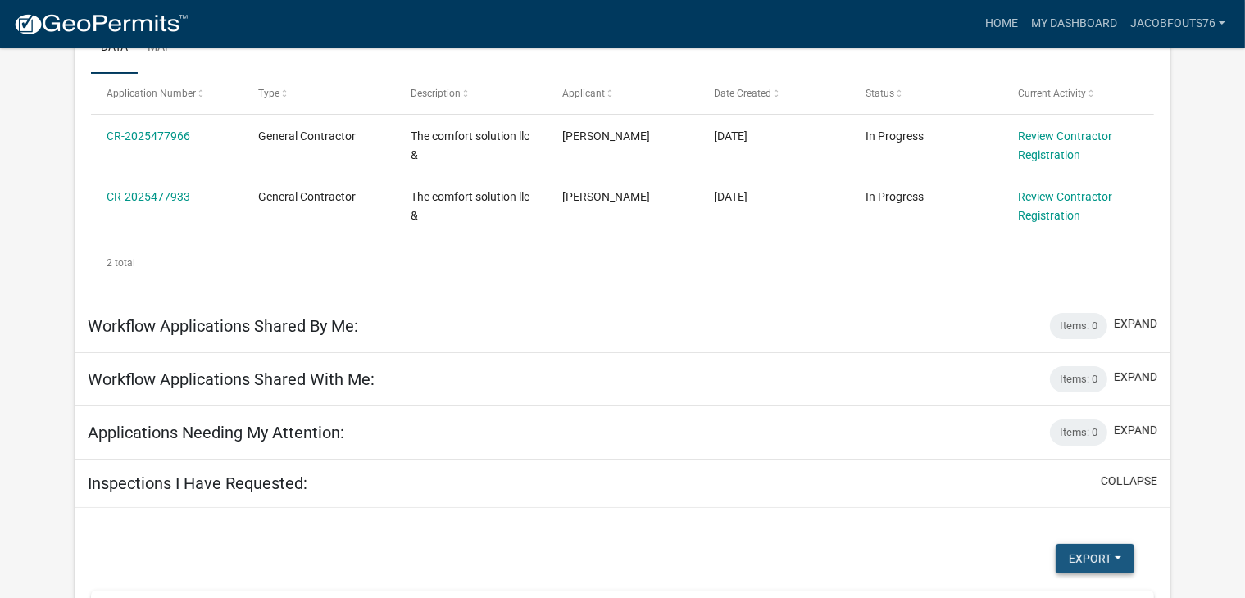
click at [1093, 560] on button "Export" at bounding box center [1094, 558] width 79 height 29
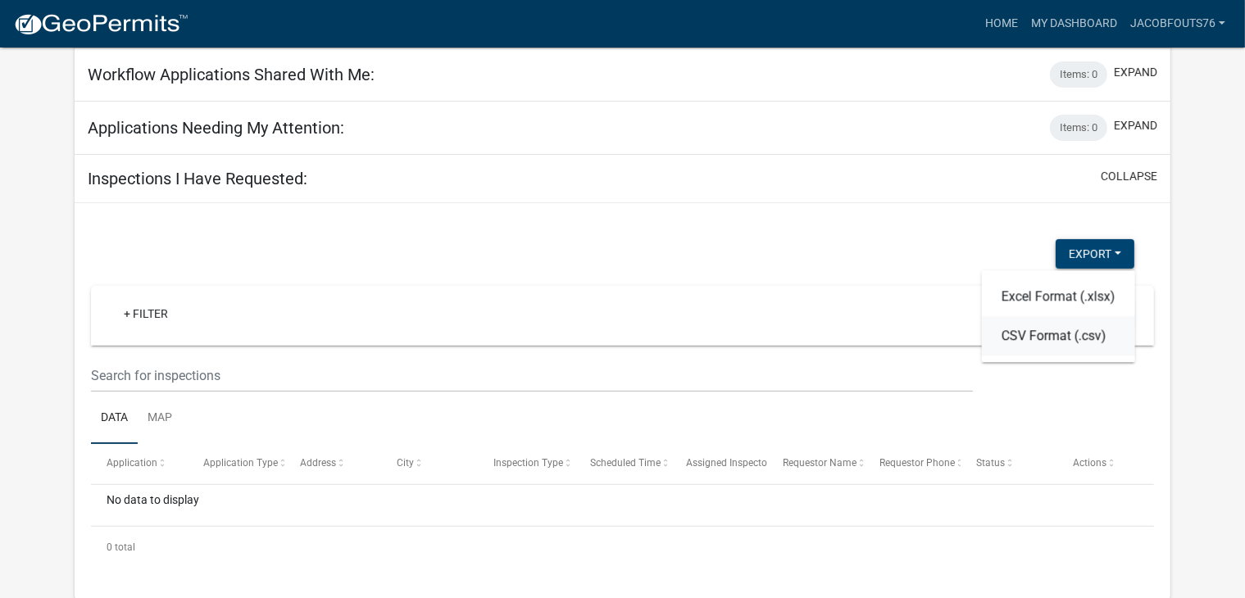
scroll to position [599, 0]
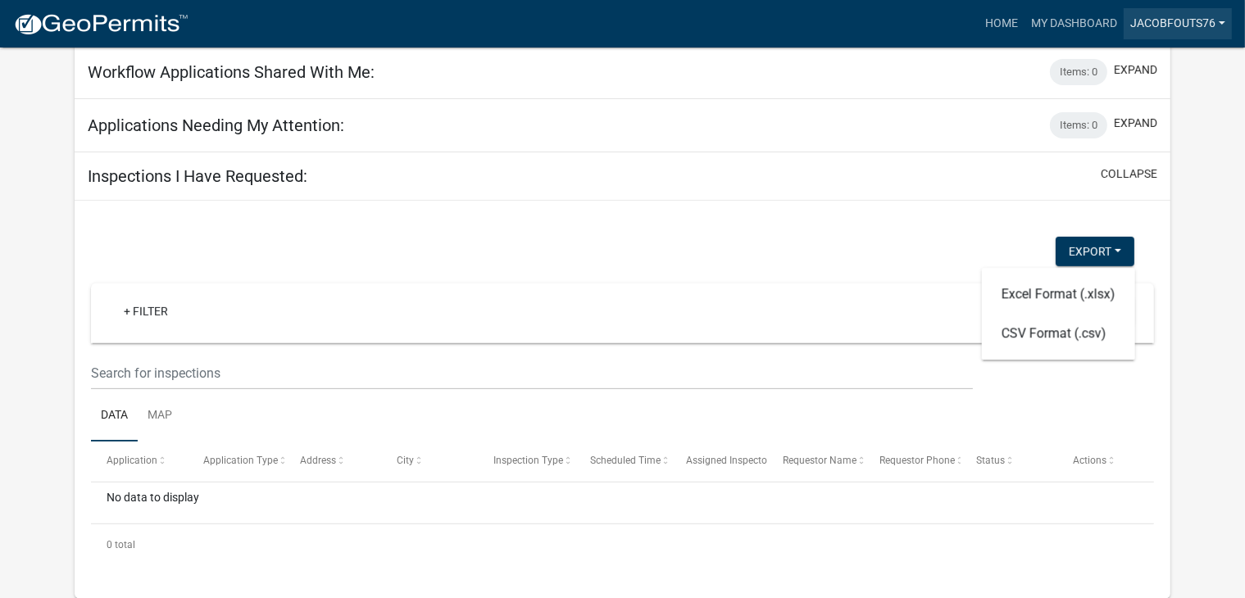
click at [1191, 16] on link "Jacobfouts76" at bounding box center [1177, 23] width 108 height 31
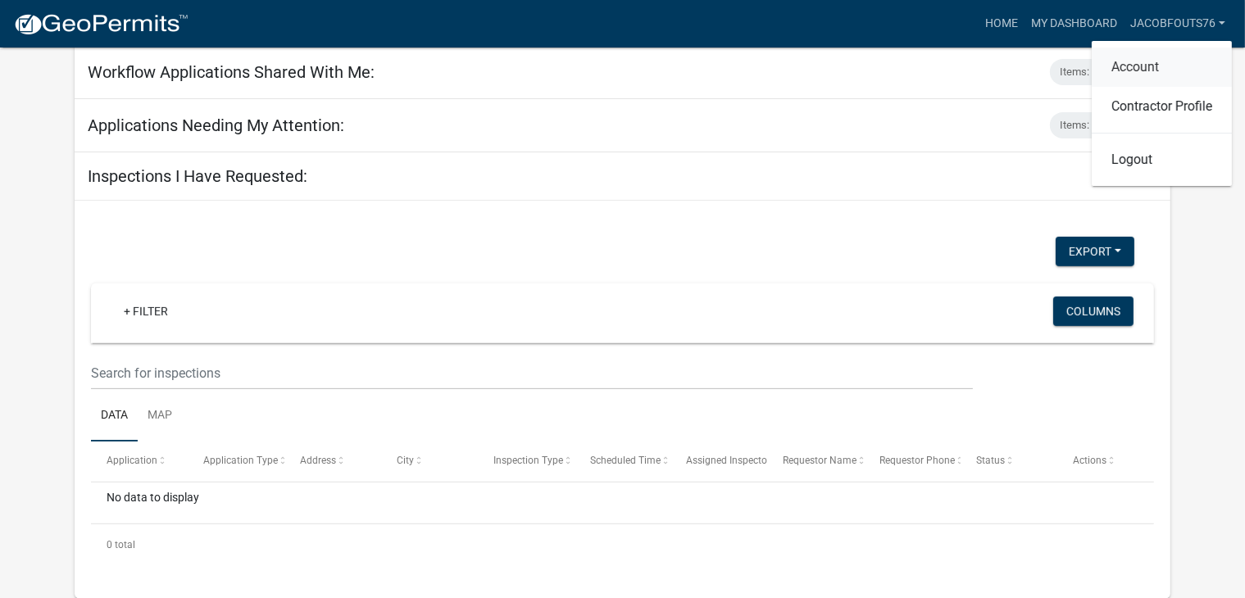
click at [1200, 72] on link "Account" at bounding box center [1161, 67] width 140 height 39
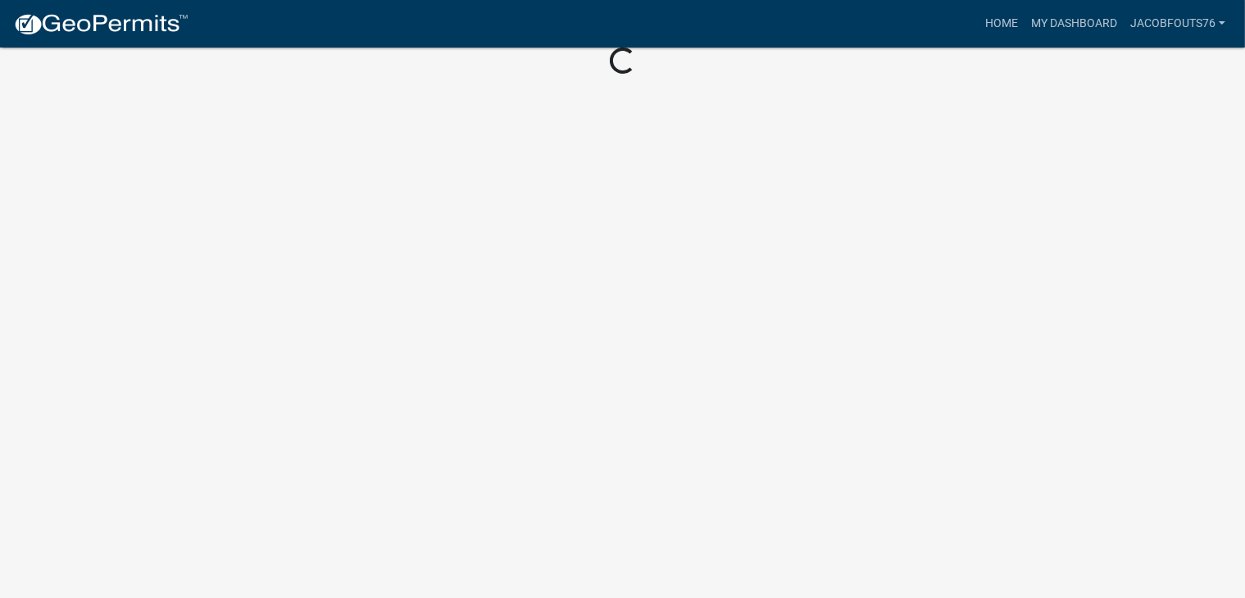
scroll to position [356, 0]
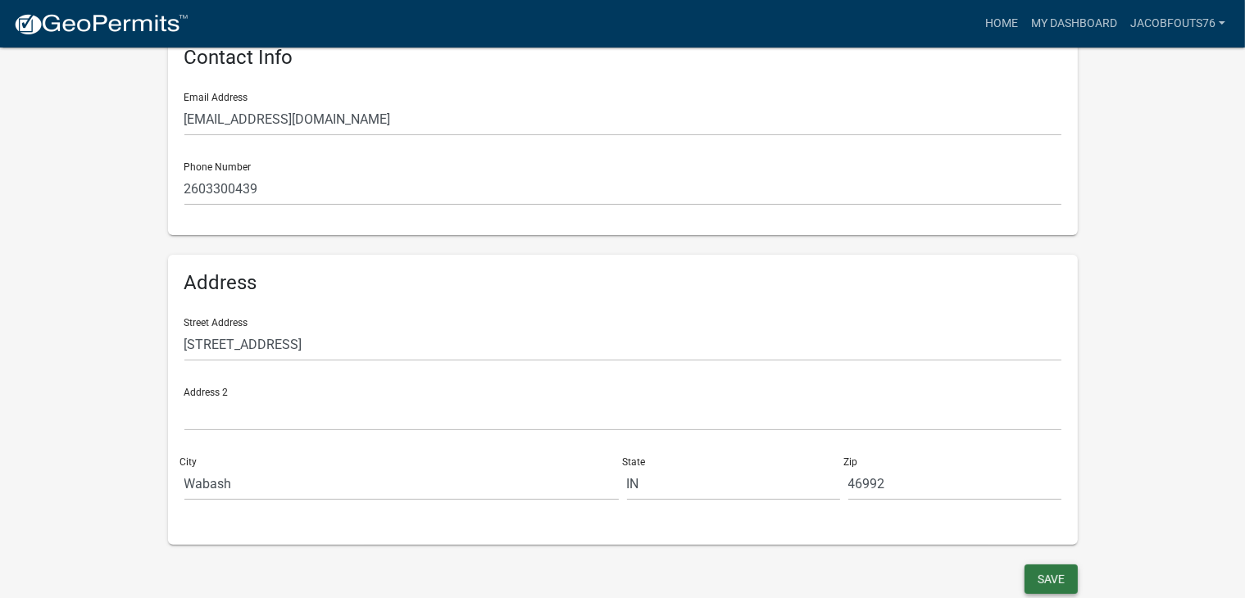
click at [1055, 588] on button "Save" at bounding box center [1050, 579] width 53 height 29
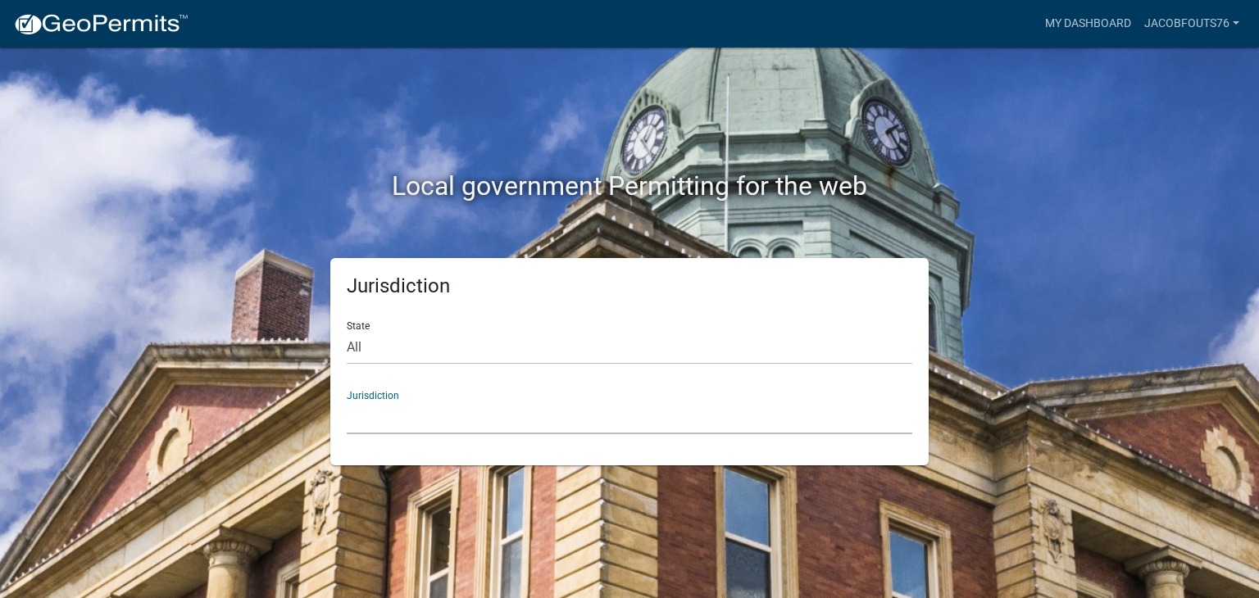
click at [392, 401] on select "Custer County, Colorado Carroll County, Georgia Cook County, Georgia Crawford C…" at bounding box center [629, 418] width 565 height 34
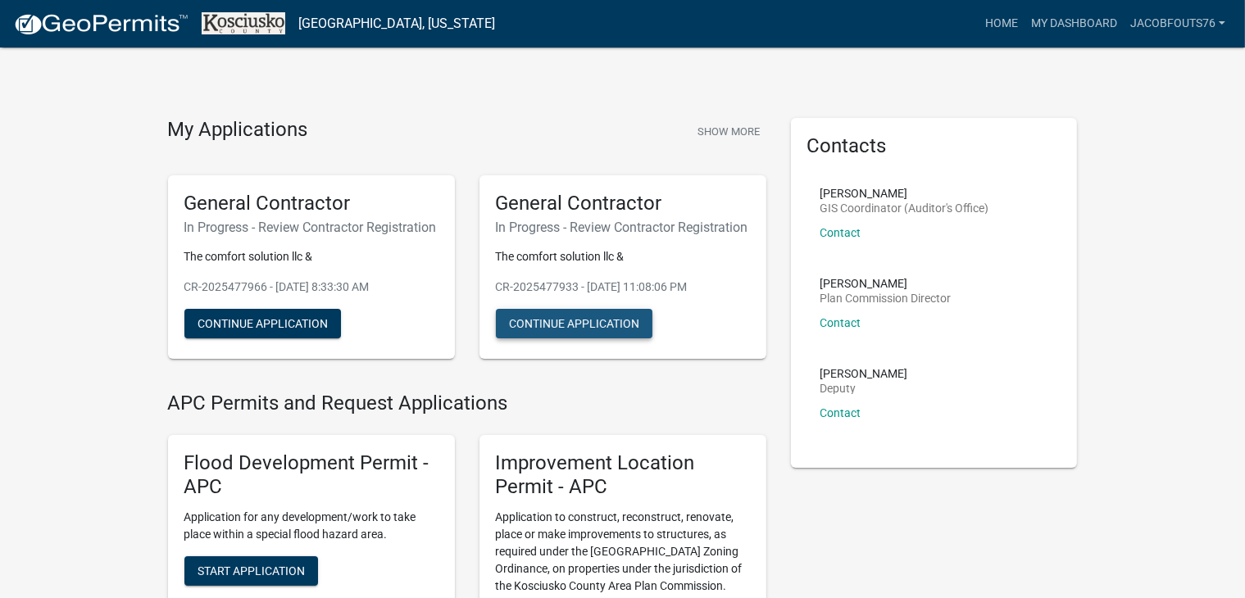
click at [619, 338] on button "Continue Application" at bounding box center [574, 323] width 157 height 29
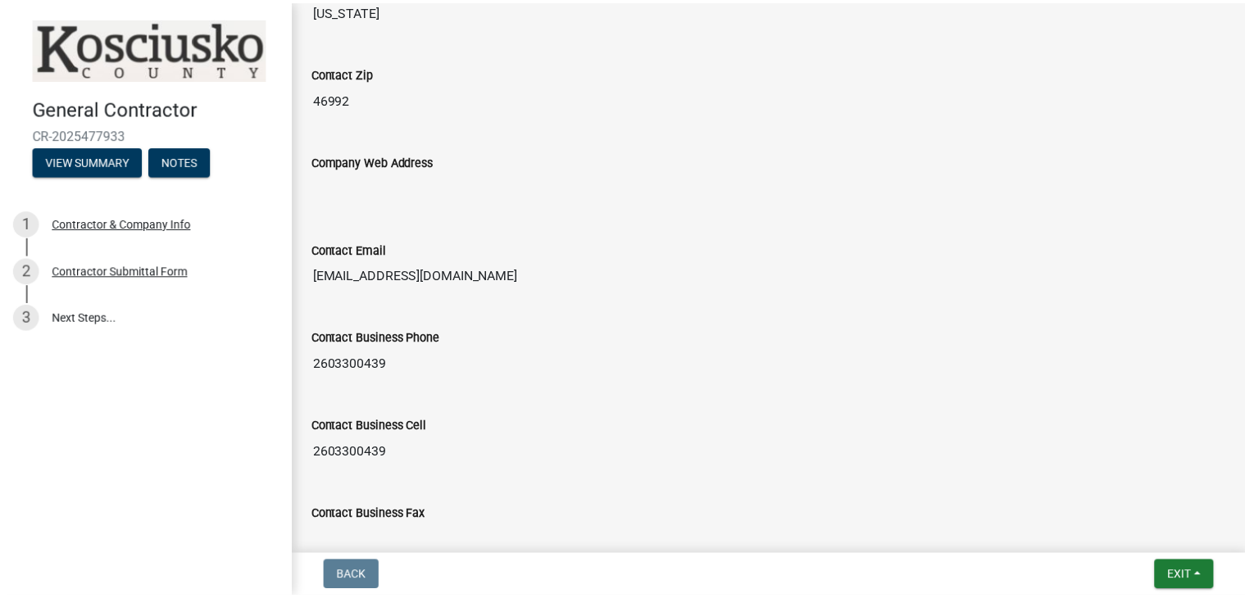
scroll to position [1608, 0]
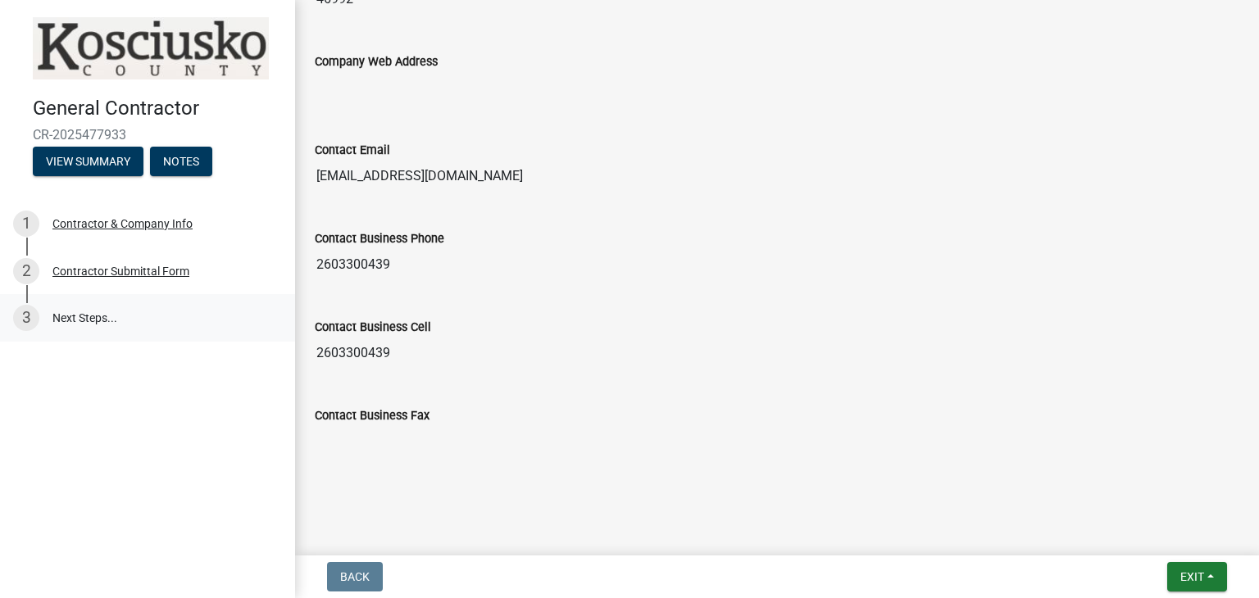
click at [62, 309] on link "3 Next Steps..." at bounding box center [147, 318] width 295 height 48
click at [21, 310] on div "3" at bounding box center [26, 318] width 26 height 26
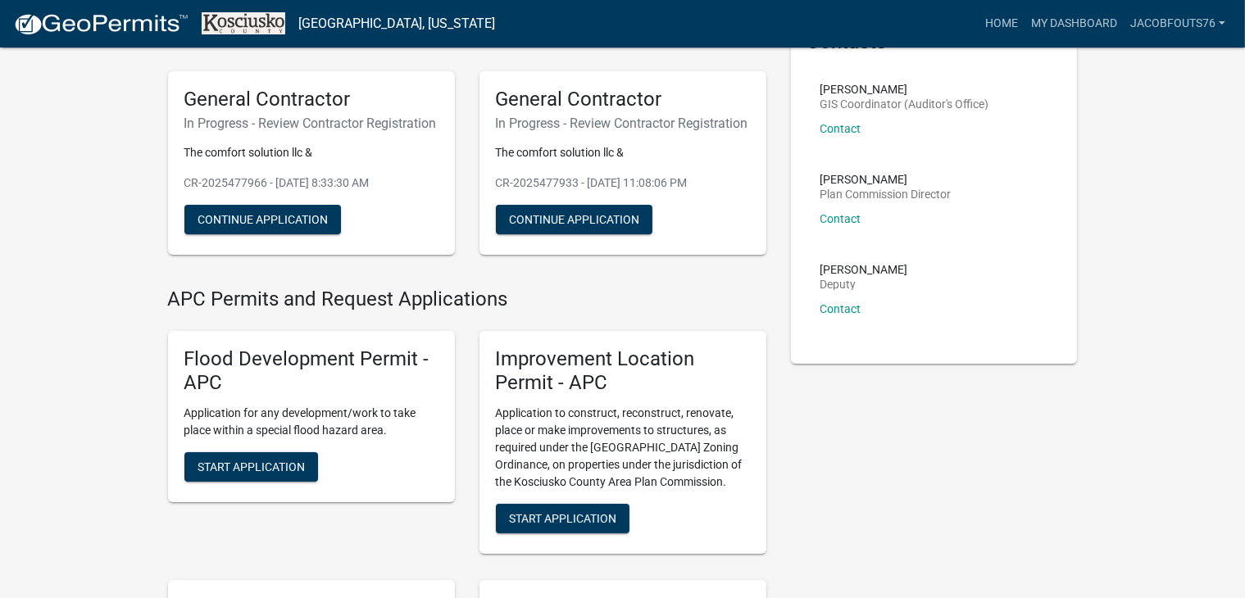
scroll to position [95, 0]
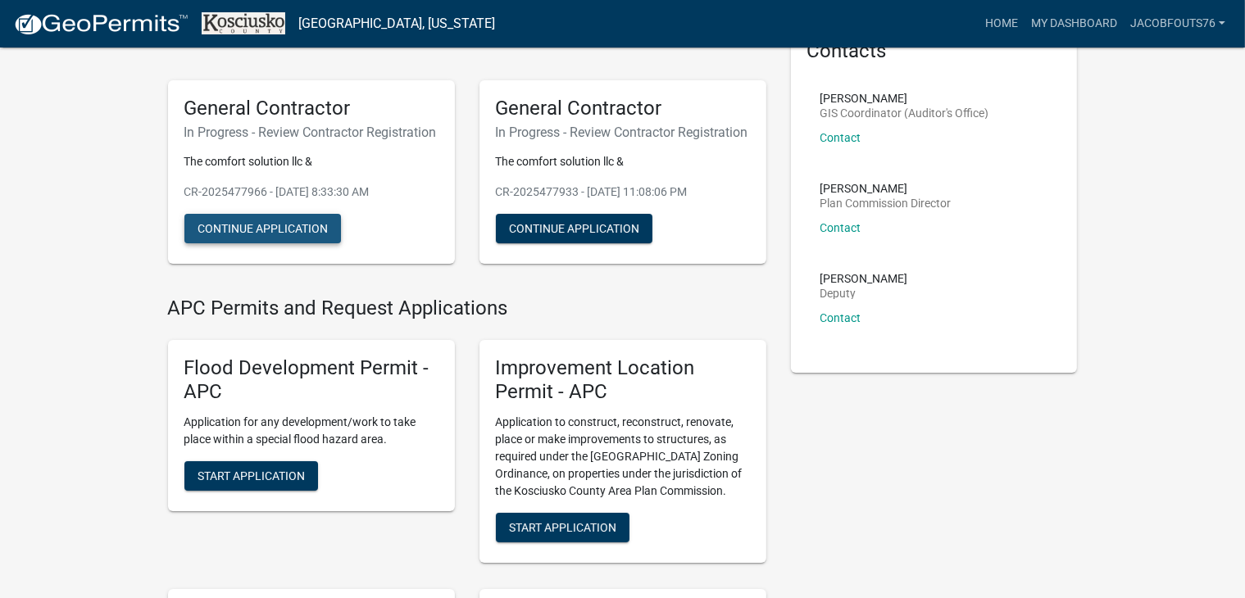
click at [198, 238] on button "Continue Application" at bounding box center [262, 228] width 157 height 29
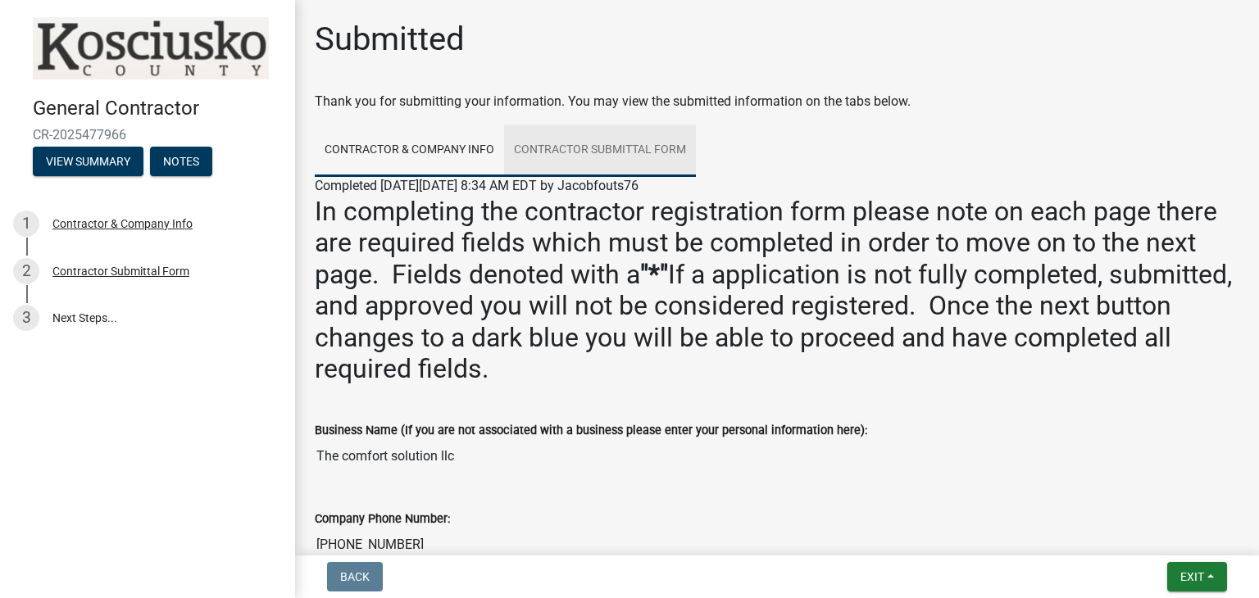
click at [603, 142] on link "Contractor Submittal Form" at bounding box center [600, 151] width 192 height 52
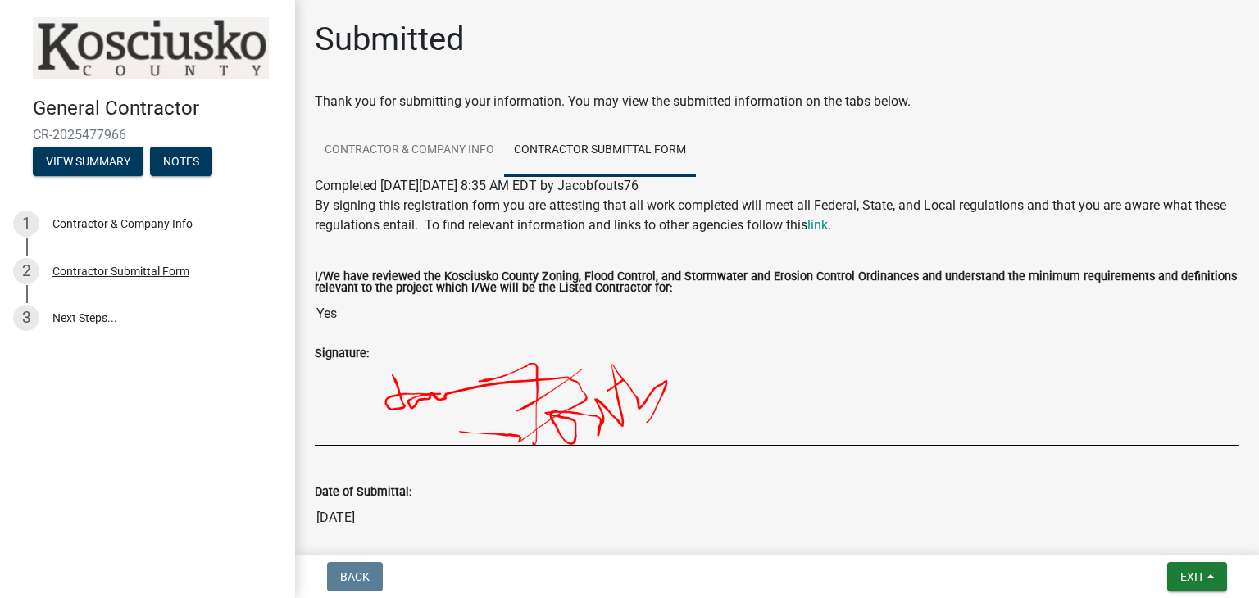
scroll to position [82, 0]
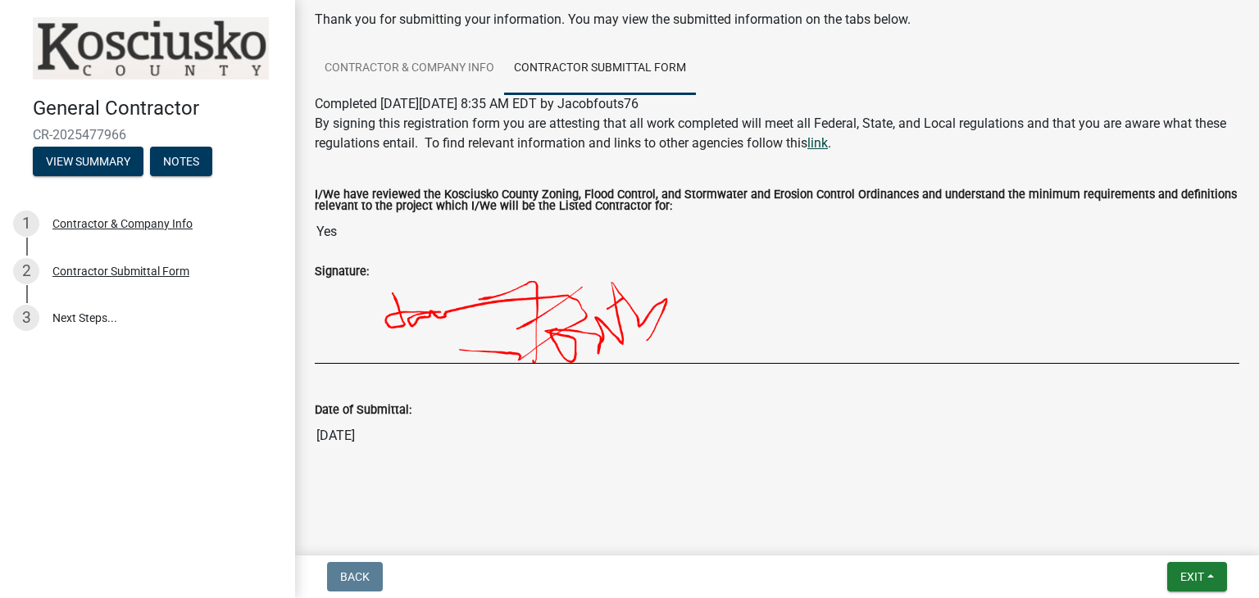
click at [828, 148] on link "link" at bounding box center [817, 143] width 20 height 16
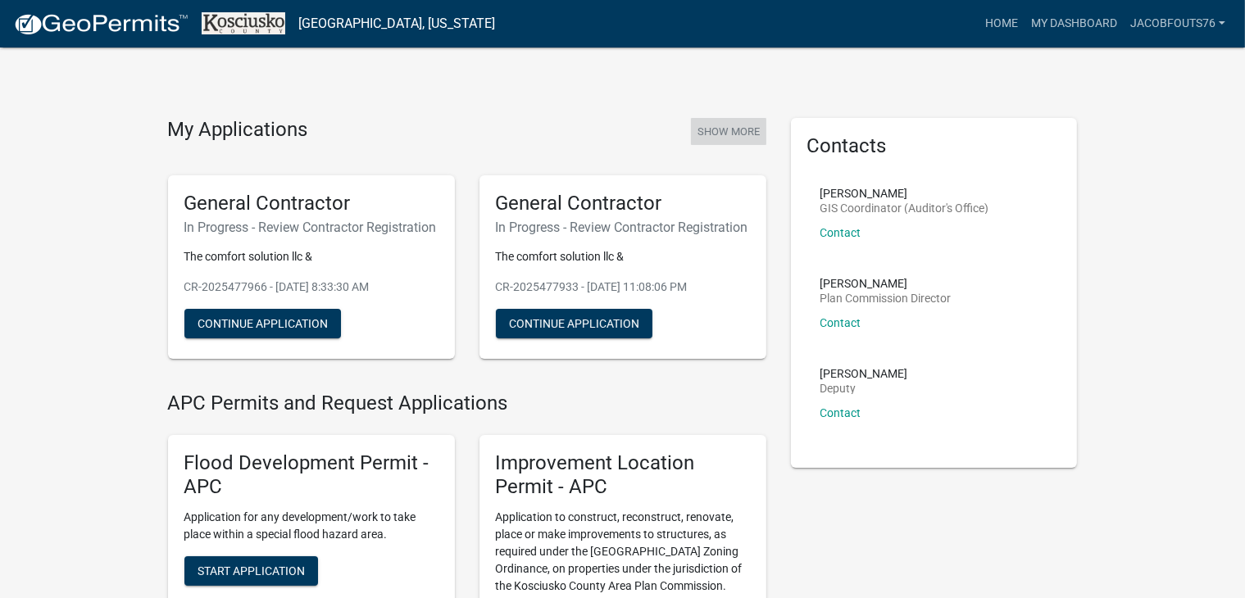
click at [713, 133] on button "Show More" at bounding box center [728, 131] width 75 height 27
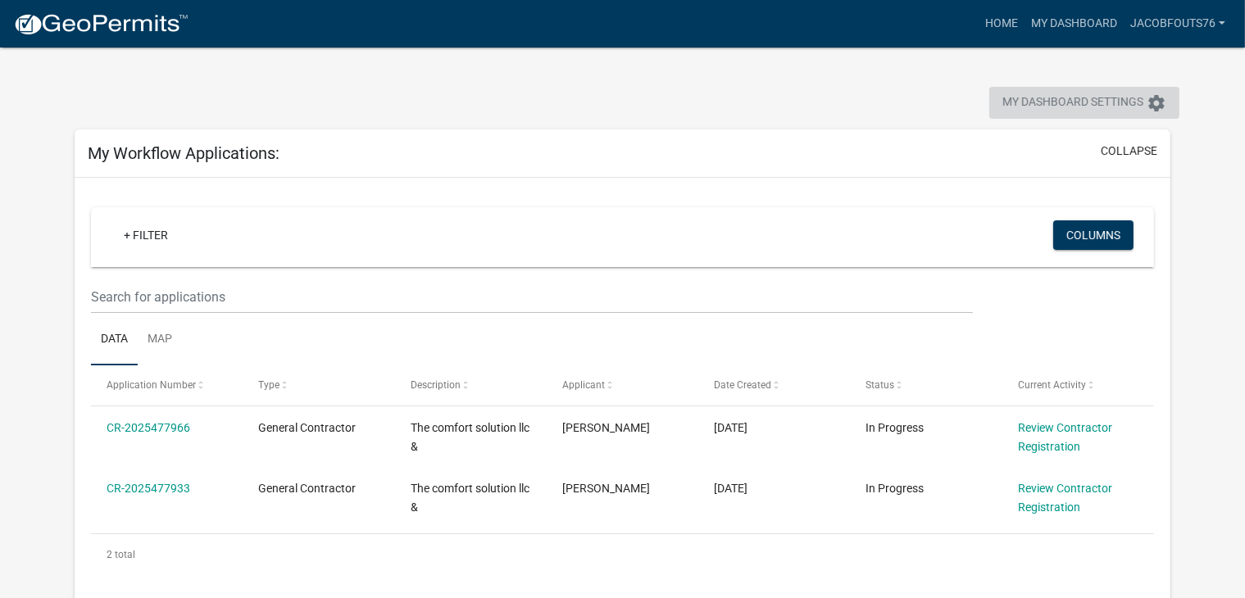
click at [1144, 112] on button "My Dashboard Settings settings" at bounding box center [1084, 103] width 190 height 32
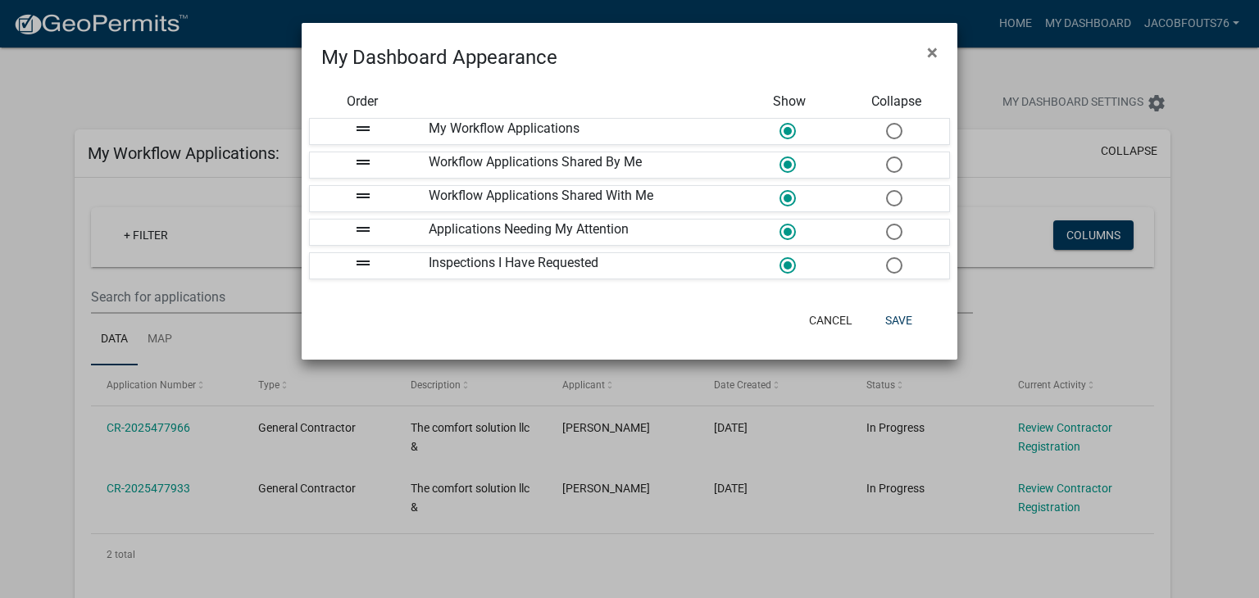
click at [482, 134] on div "My Workflow Applications" at bounding box center [576, 131] width 320 height 25
click at [932, 55] on span "×" at bounding box center [932, 52] width 11 height 23
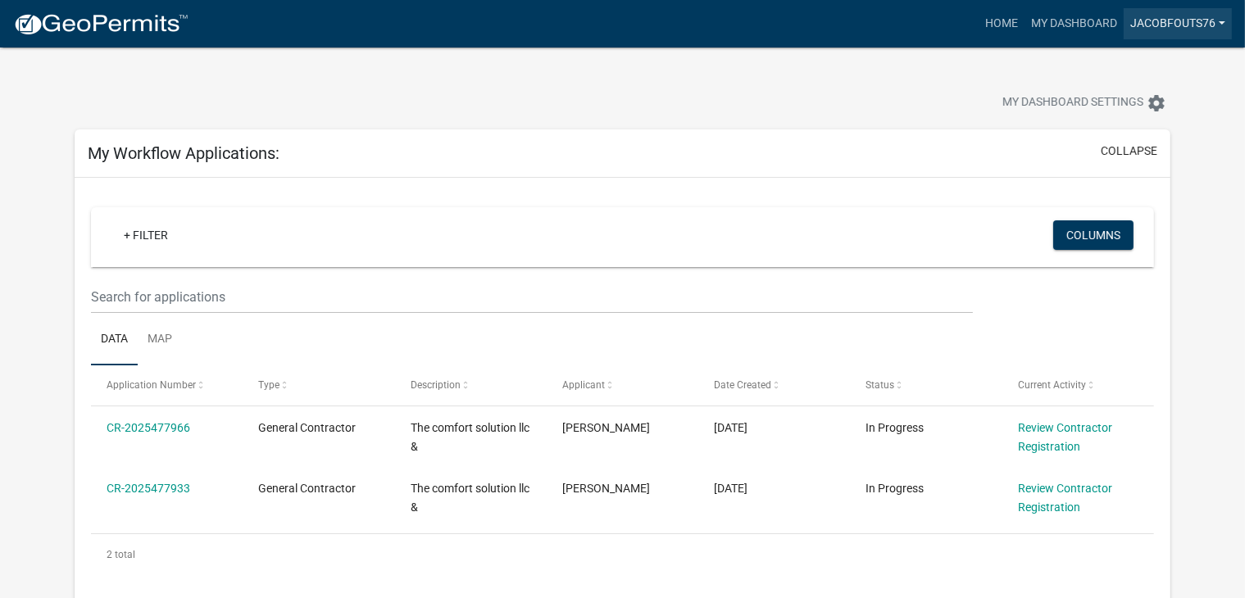
click at [1198, 25] on link "Jacobfouts76" at bounding box center [1177, 23] width 108 height 31
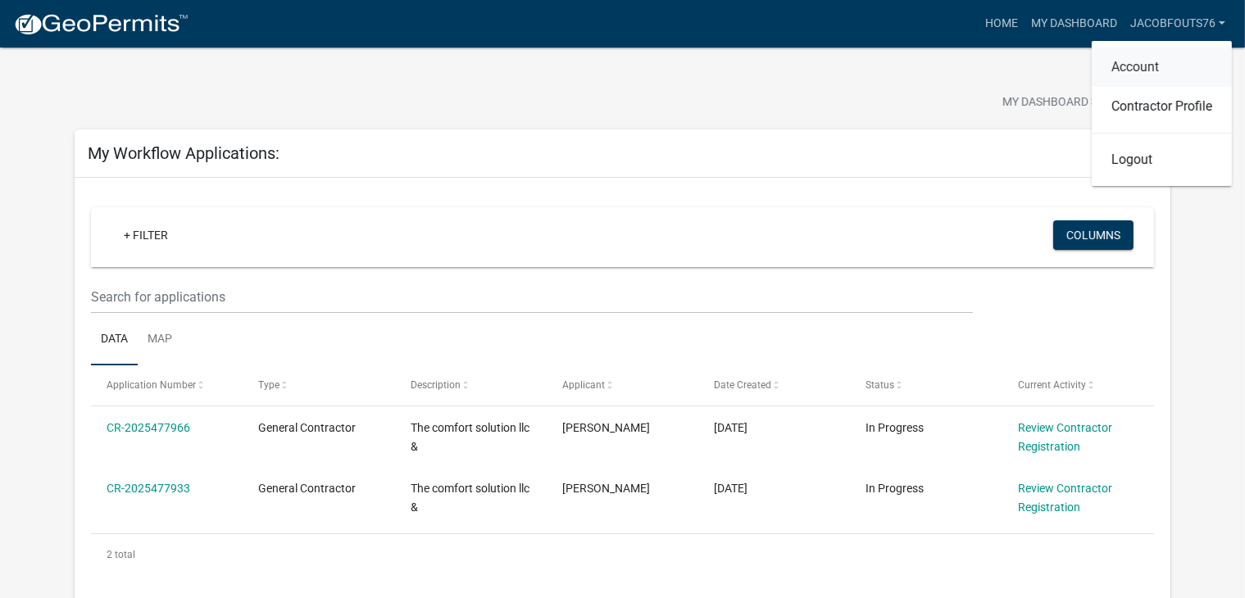
click at [1150, 63] on link "Account" at bounding box center [1161, 67] width 140 height 39
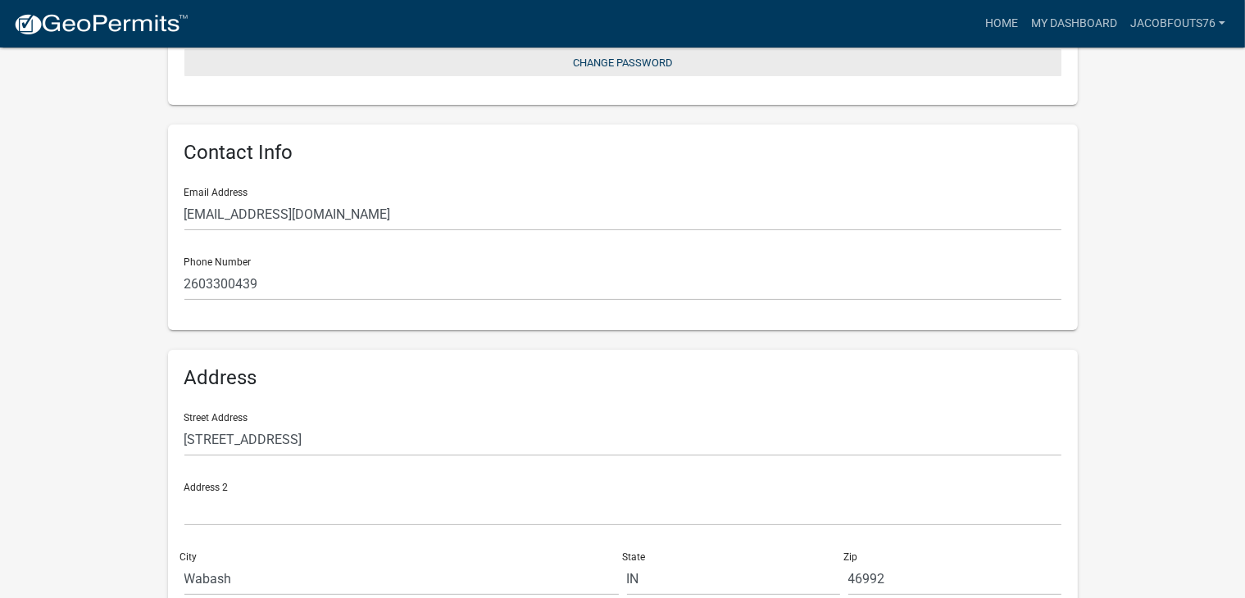
scroll to position [356, 0]
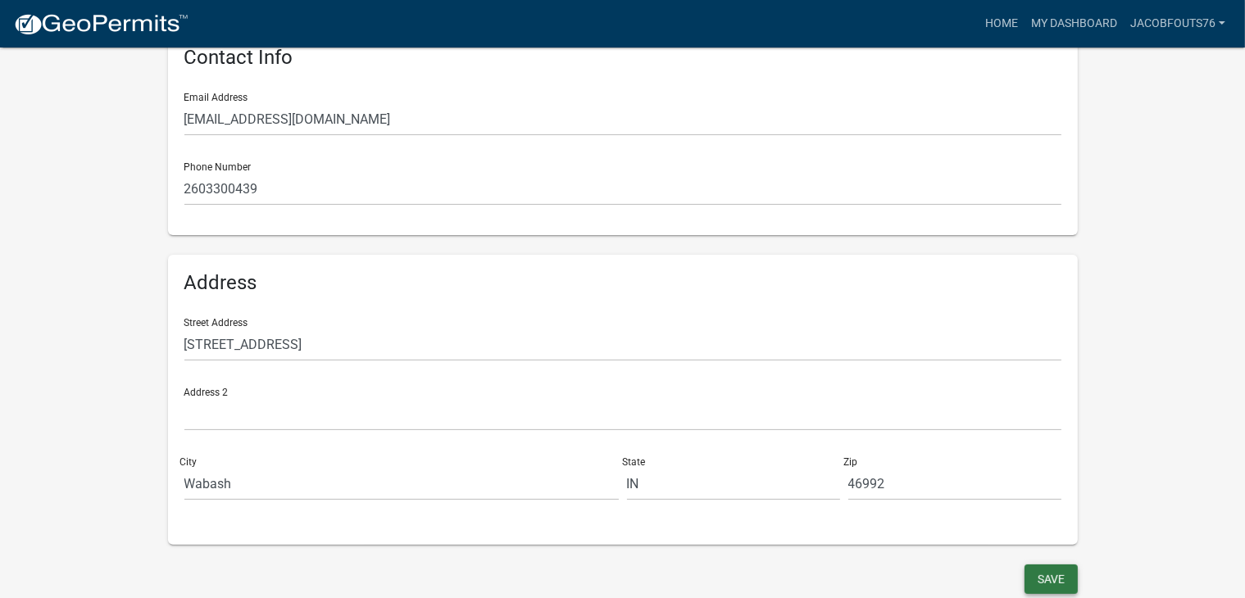
click at [1048, 572] on button "Save" at bounding box center [1050, 579] width 53 height 29
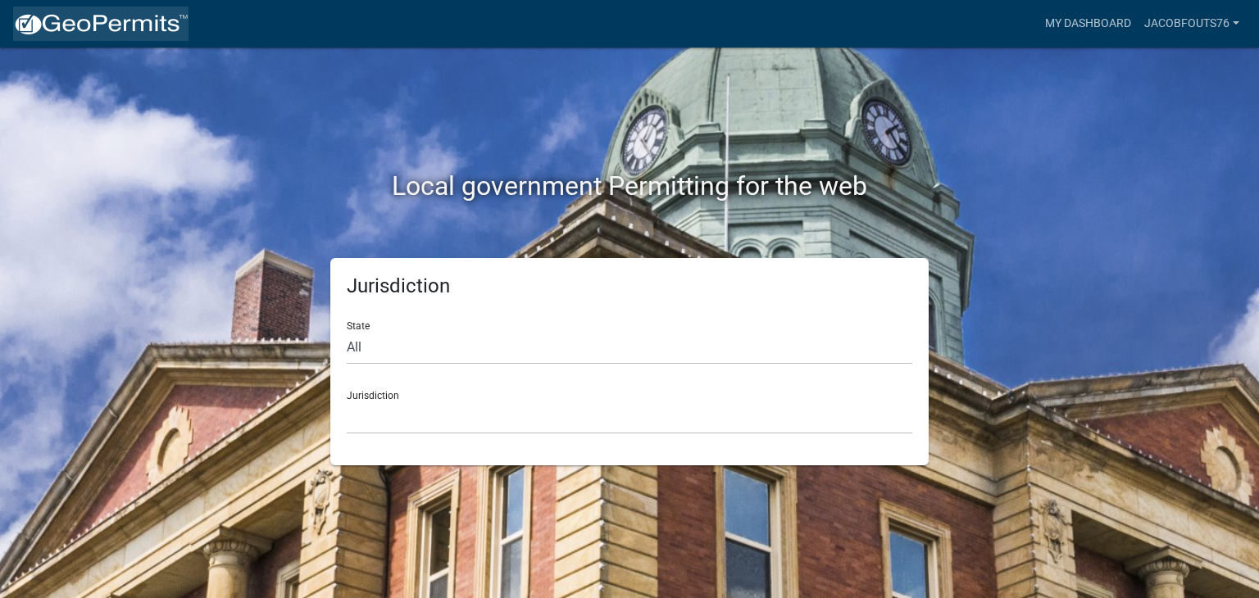
click at [53, 34] on img at bounding box center [100, 24] width 175 height 25
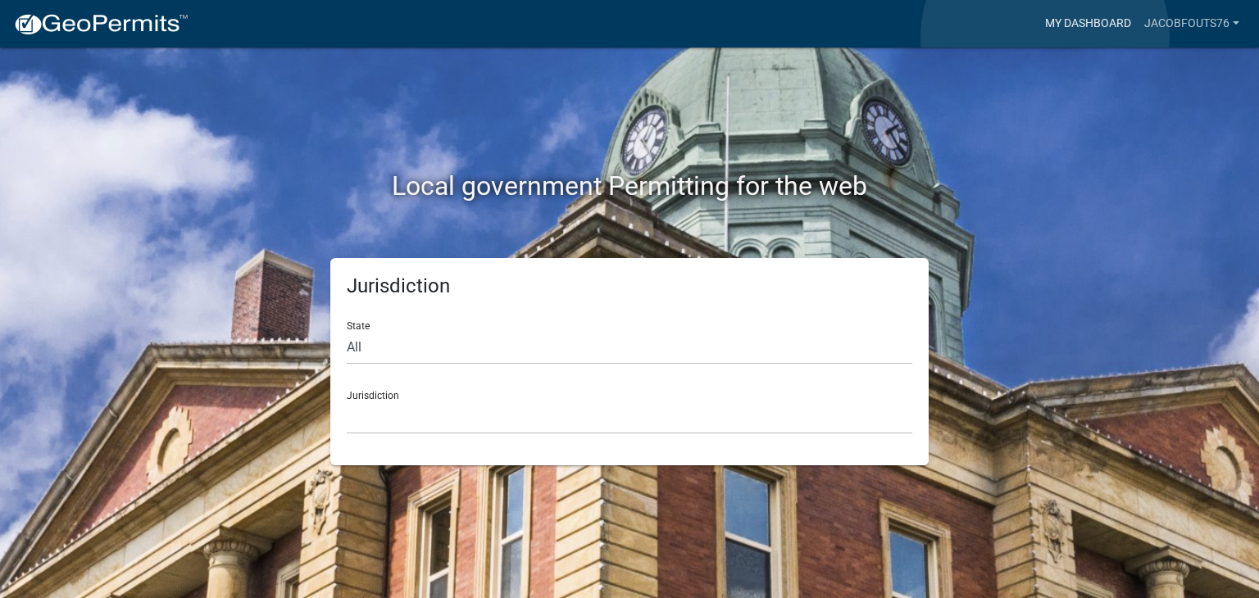
click at [1045, 37] on link "My Dashboard" at bounding box center [1087, 23] width 99 height 31
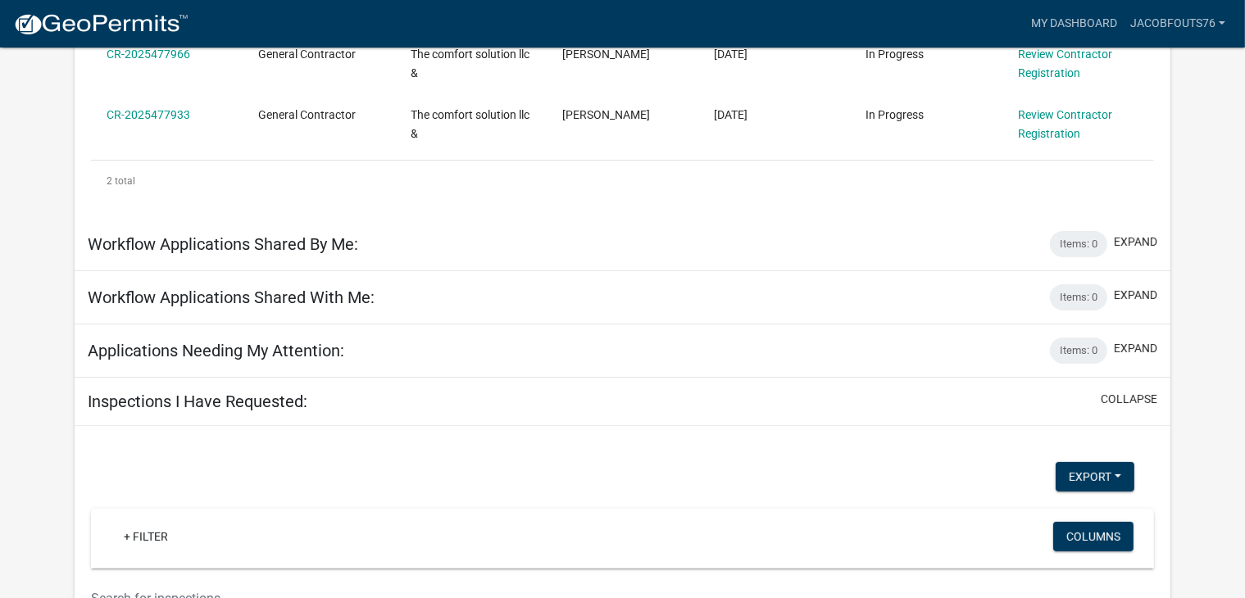
scroll to position [599, 0]
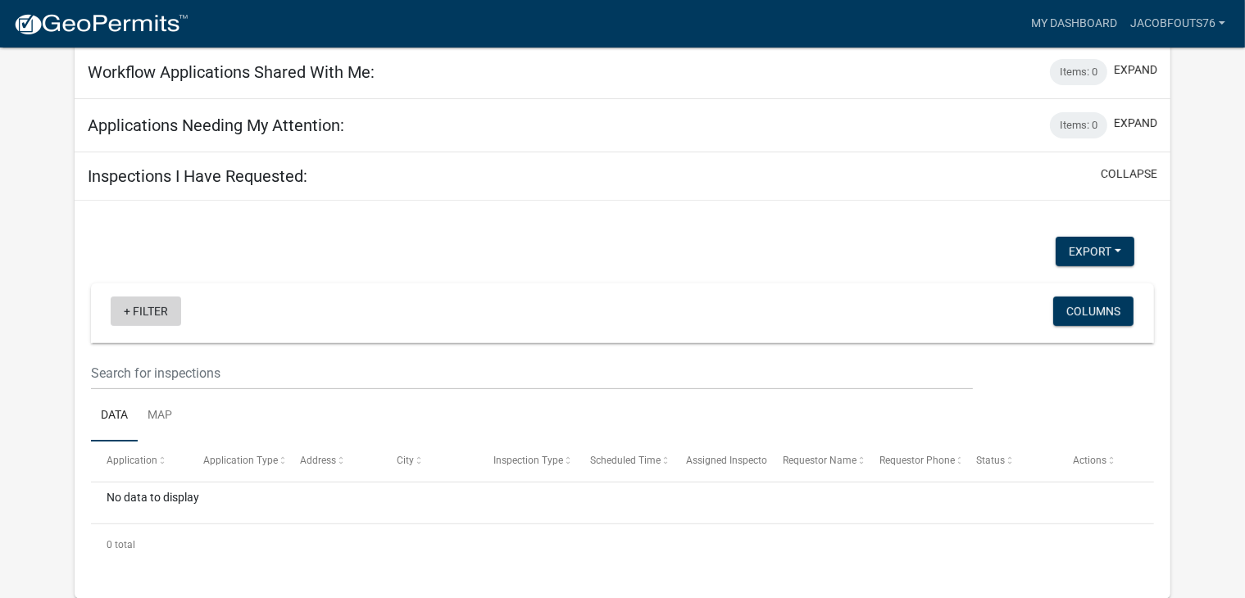
click at [126, 297] on link "+ Filter" at bounding box center [146, 311] width 70 height 29
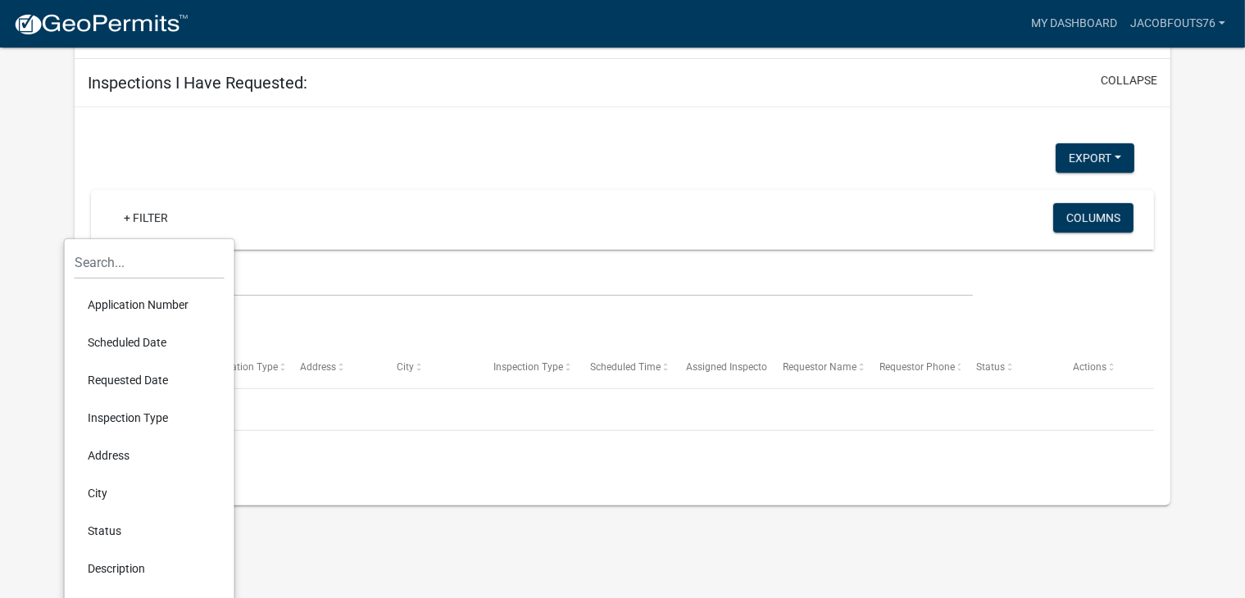
scroll to position [770, 0]
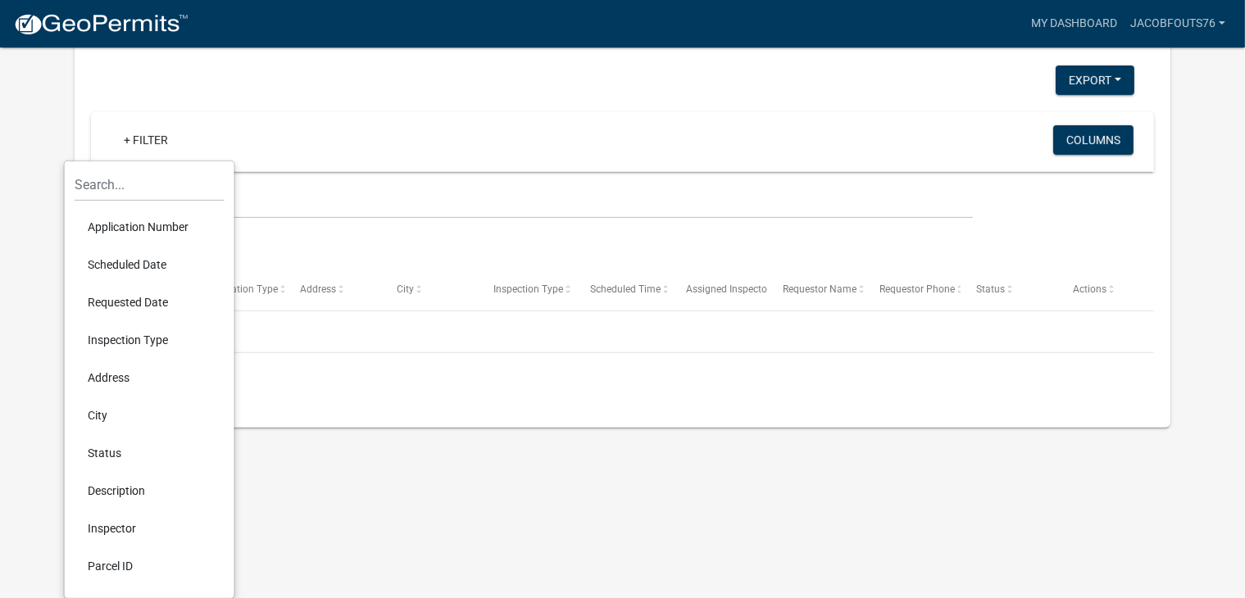
click at [98, 461] on li "Status" at bounding box center [150, 453] width 150 height 38
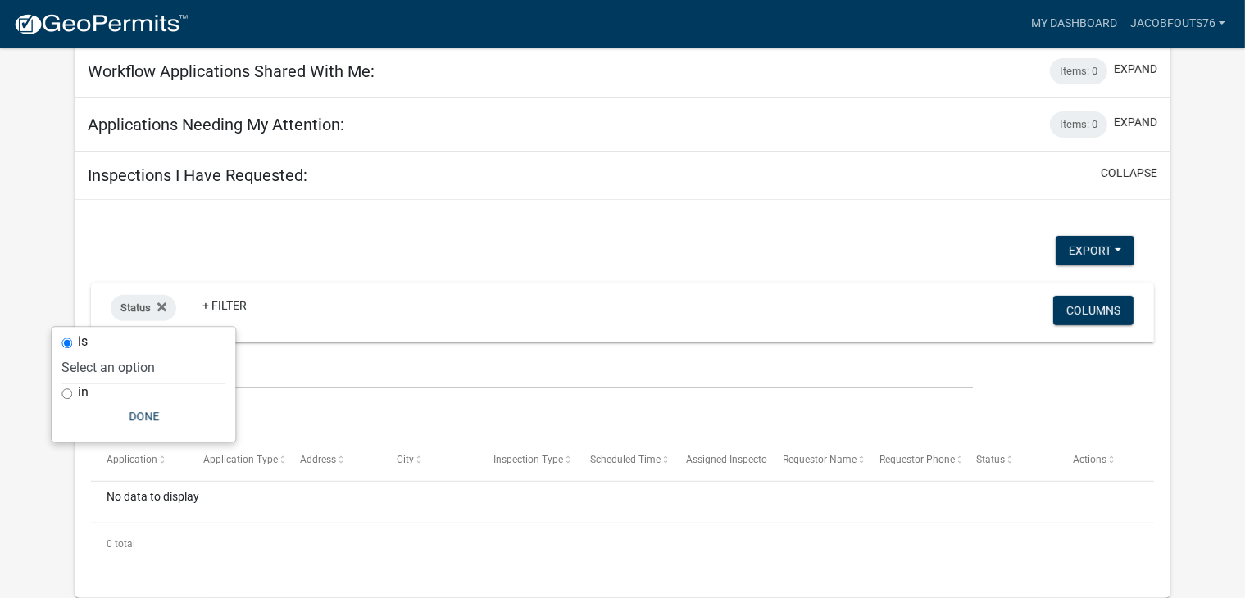
scroll to position [599, 0]
click at [66, 397] on input "in" at bounding box center [66, 394] width 11 height 11
radio input "true"
select select
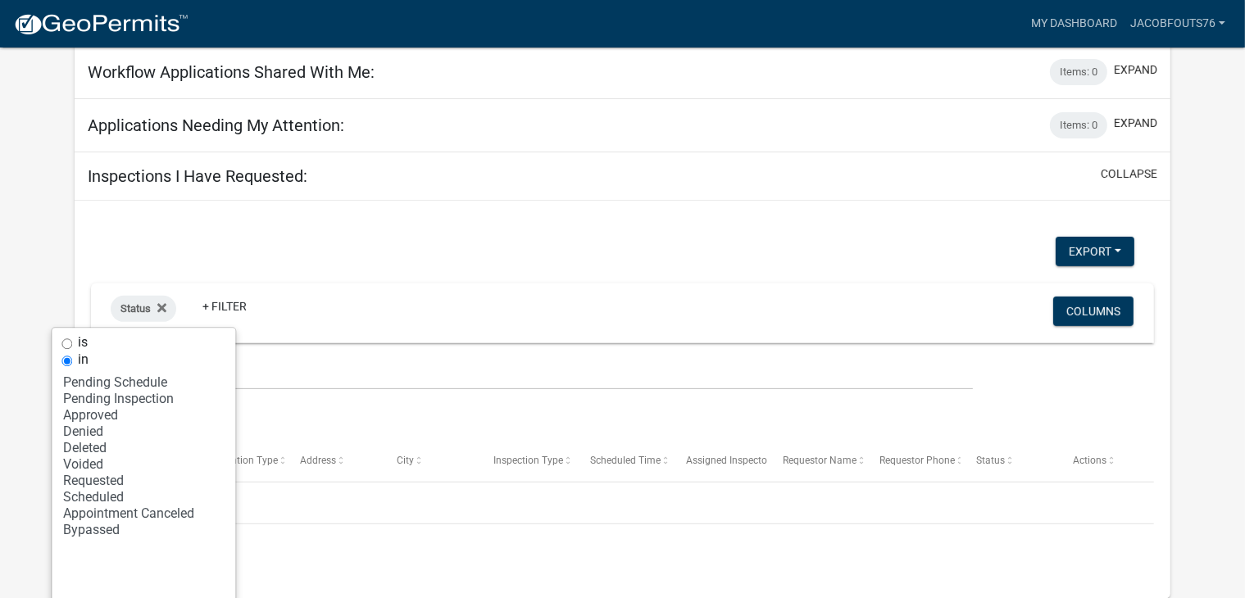
click at [230, 399] on div "is in Select an option Pending Schedule Pending Inspection Approved Denied Dele…" at bounding box center [144, 491] width 184 height 327
